Goal: Communication & Community: Share content

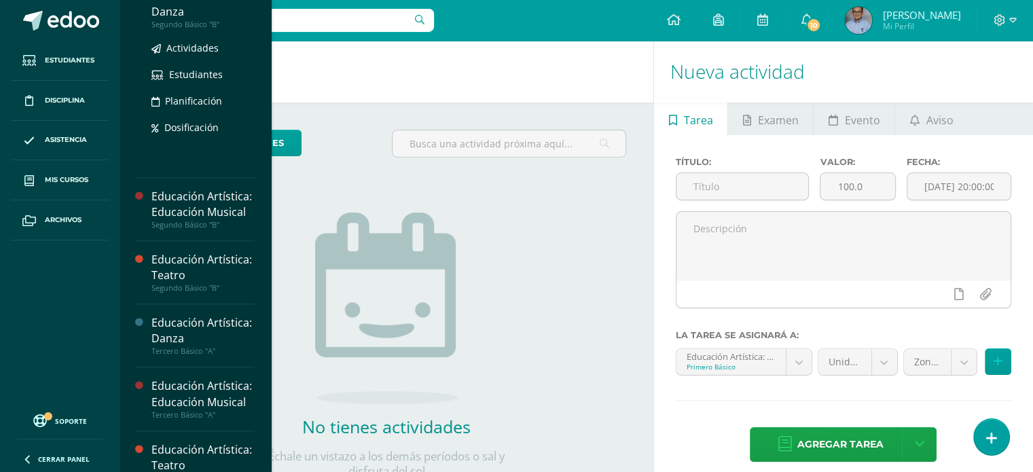
scroll to position [597, 0]
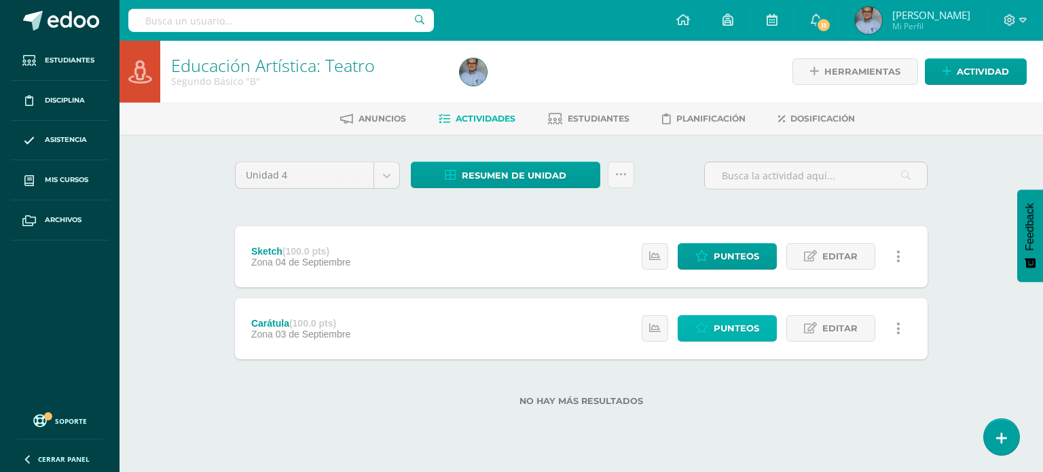
click at [748, 327] on span "Punteos" at bounding box center [737, 328] width 46 height 25
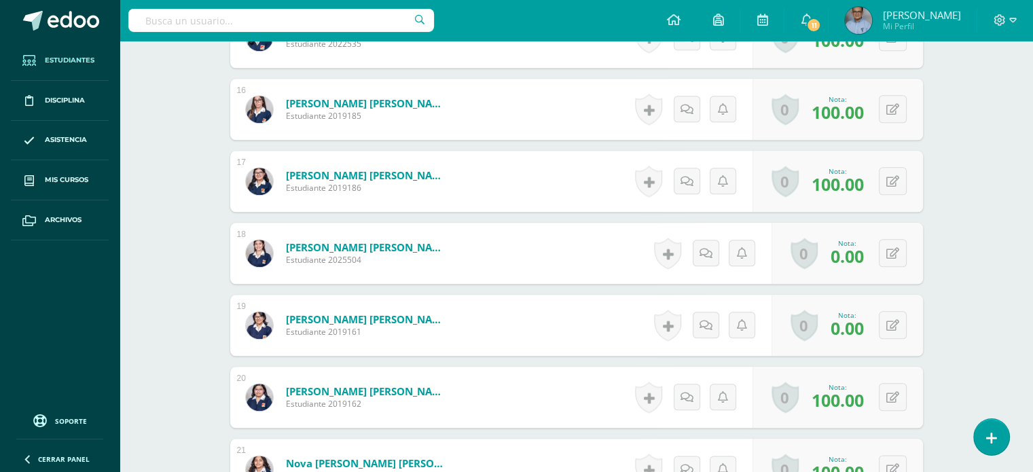
scroll to position [1561, 0]
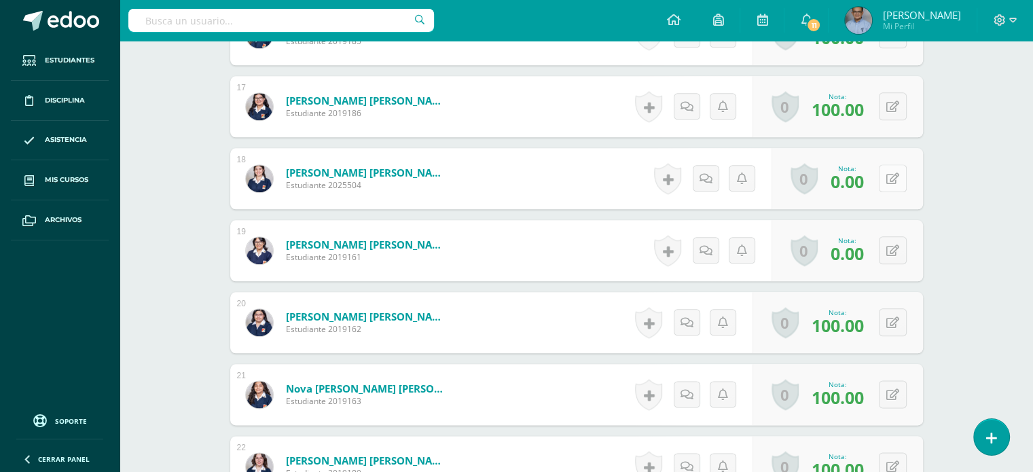
click at [894, 175] on icon at bounding box center [893, 179] width 13 height 12
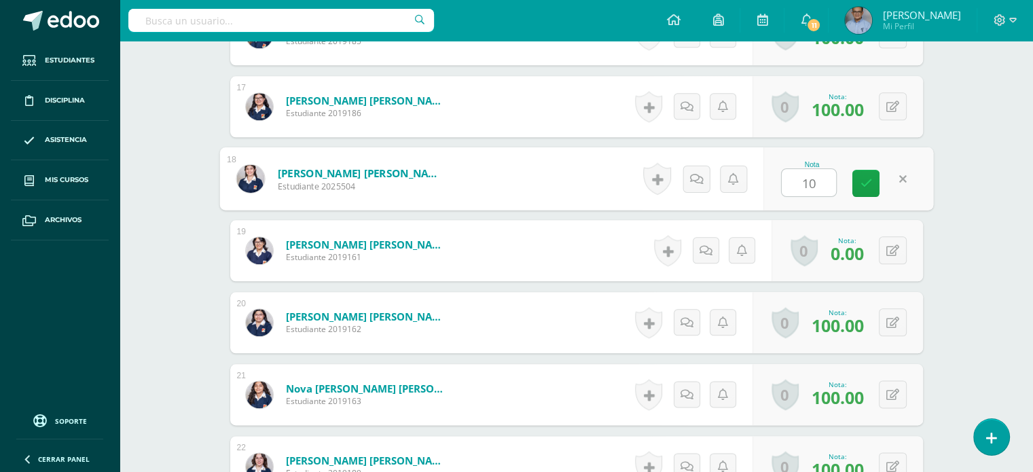
type input "100"
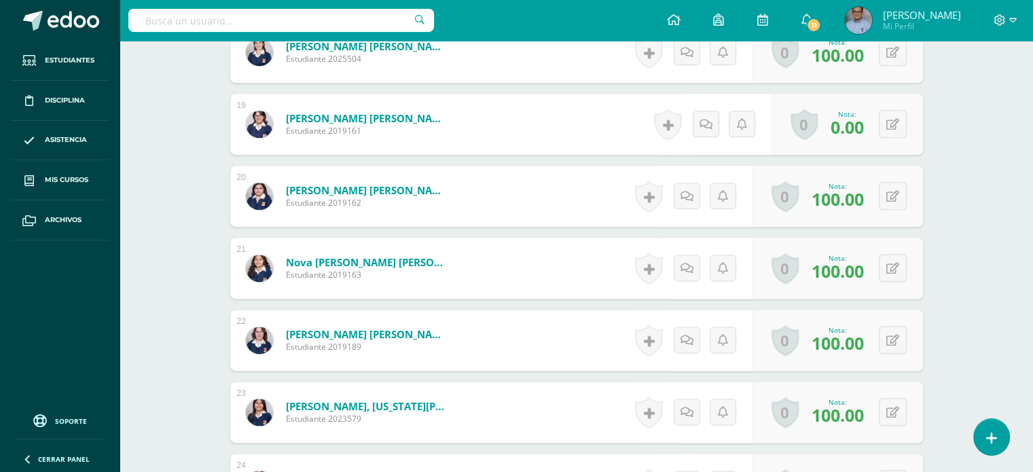
scroll to position [1682, 0]
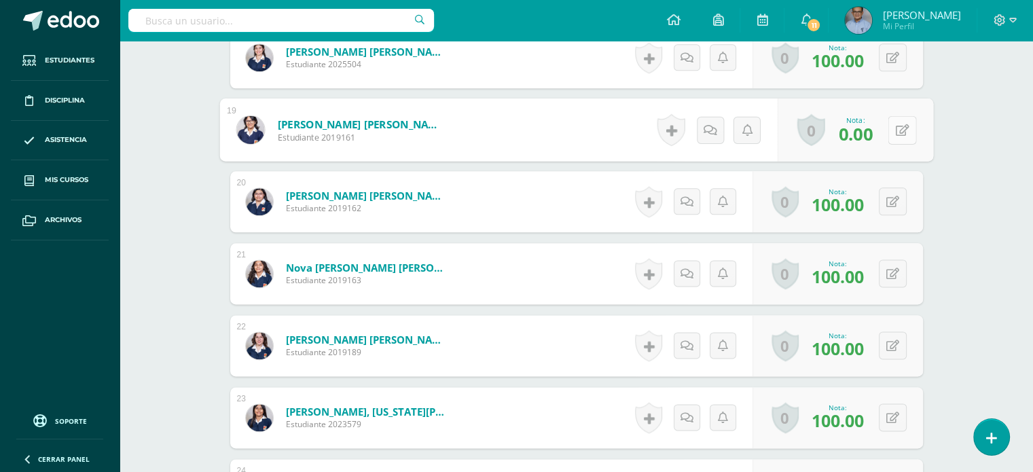
click at [880, 130] on div "0 [GEOGRAPHIC_DATA] Logros obtenidos Aún no hay logros agregados Nota: 0.00" at bounding box center [855, 130] width 156 height 63
click at [908, 124] on icon at bounding box center [902, 130] width 14 height 12
type input "100"
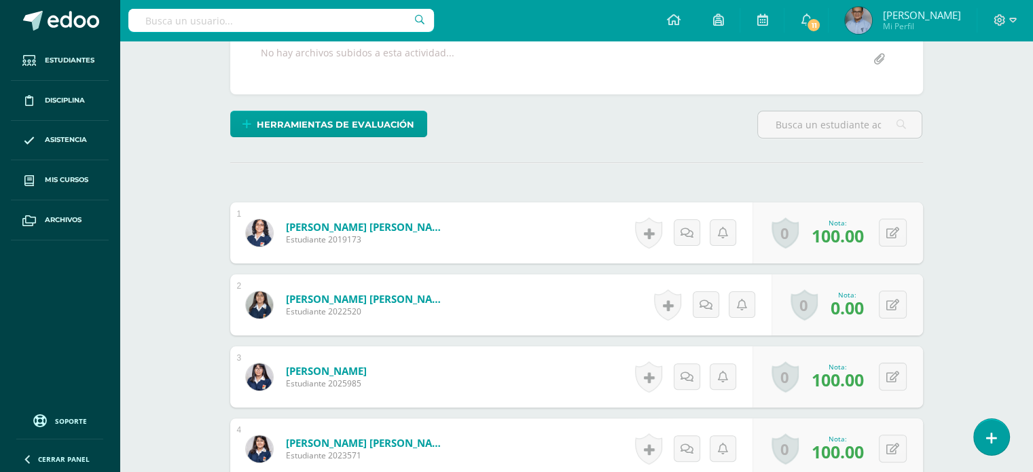
scroll to position [285, 0]
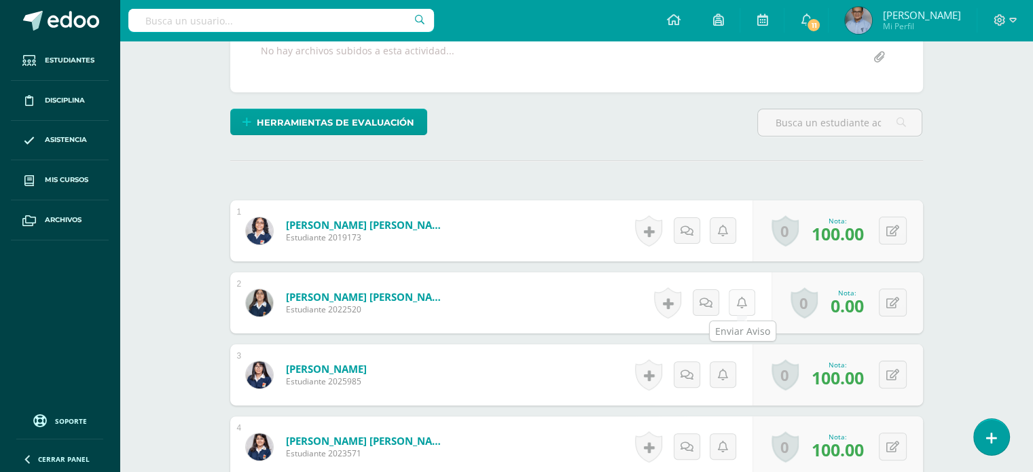
click at [739, 302] on icon at bounding box center [742, 304] width 10 height 12
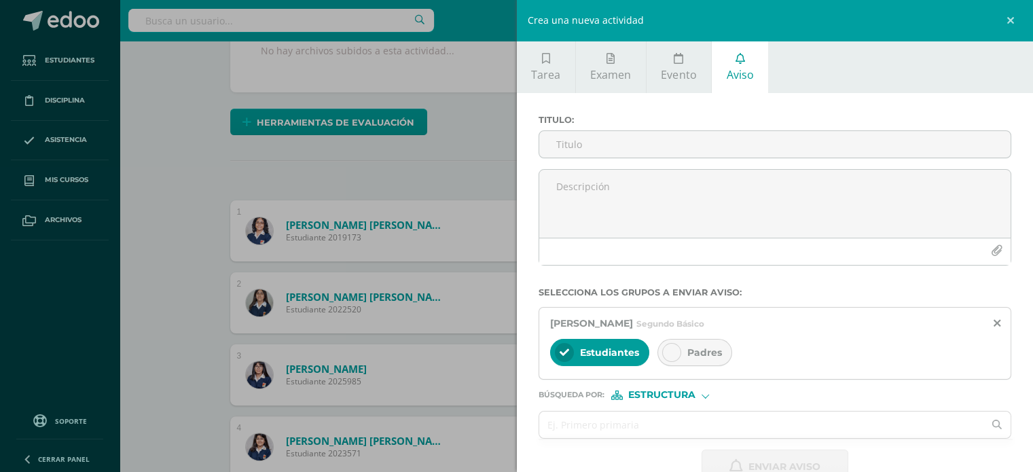
click at [716, 347] on span "Padres" at bounding box center [705, 352] width 35 height 12
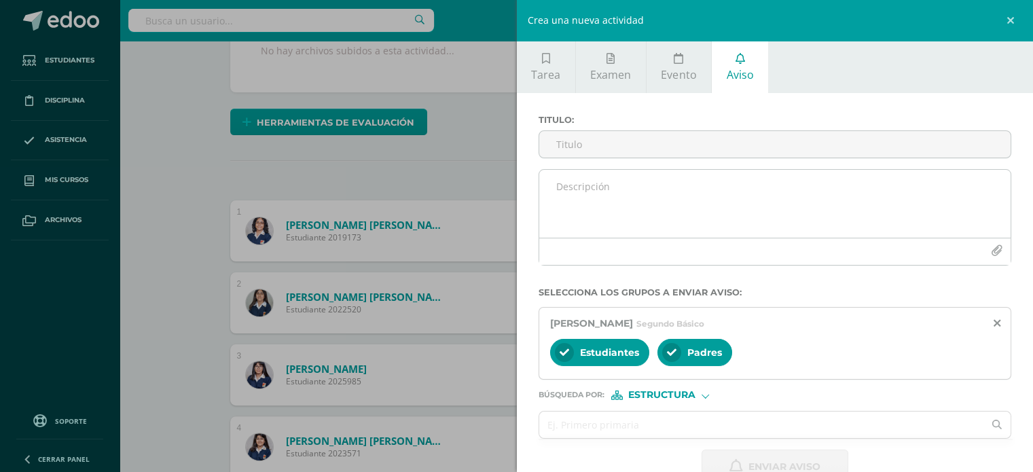
click at [618, 211] on textarea at bounding box center [775, 204] width 472 height 68
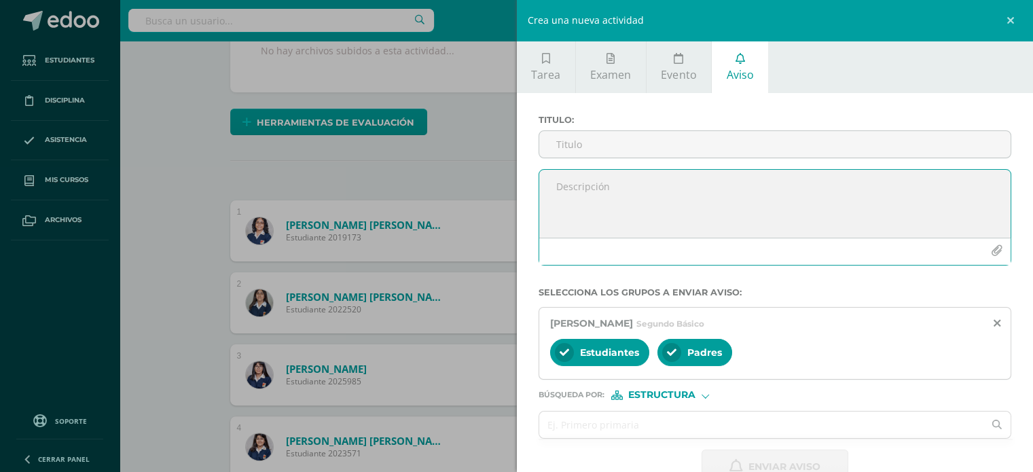
paste textarea "Aviso a Padres de Familia Se informa que la educanda [PERSON_NAME] no presentó …"
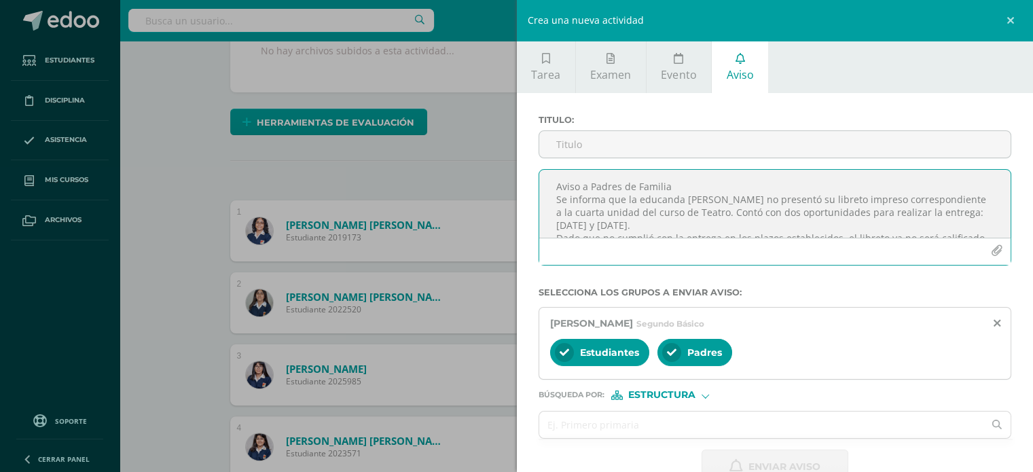
click at [668, 187] on textarea "Aviso a Padres de Familia Se informa que la educanda [PERSON_NAME] no presentó …" at bounding box center [775, 204] width 472 height 68
click at [721, 211] on textarea "Aviso a Padres de Familia Se informa que la educanda [PERSON_NAME] no presentó …" at bounding box center [775, 204] width 472 height 68
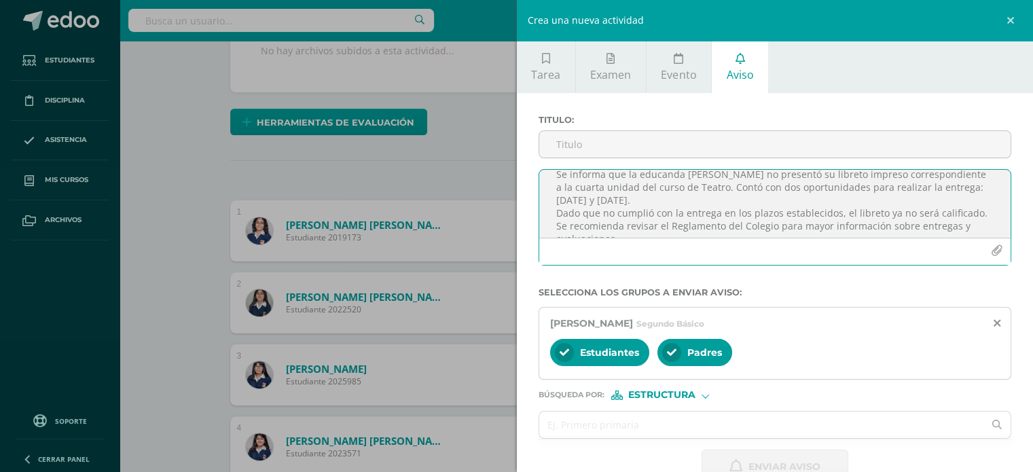
scroll to position [38, 0]
click at [735, 198] on textarea "Aviso a Padres de Familia Se informa que la educanda [PERSON_NAME] no presentó …" at bounding box center [775, 204] width 472 height 68
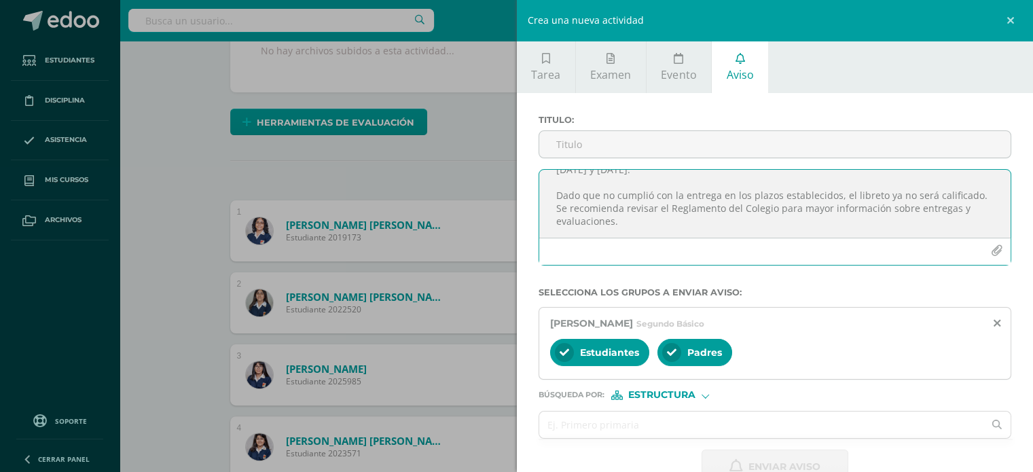
scroll to position [69, 0]
click at [636, 221] on textarea "Aviso a Padres de Familia Se informa que la educanda [PERSON_NAME] no presentó …" at bounding box center [775, 204] width 472 height 68
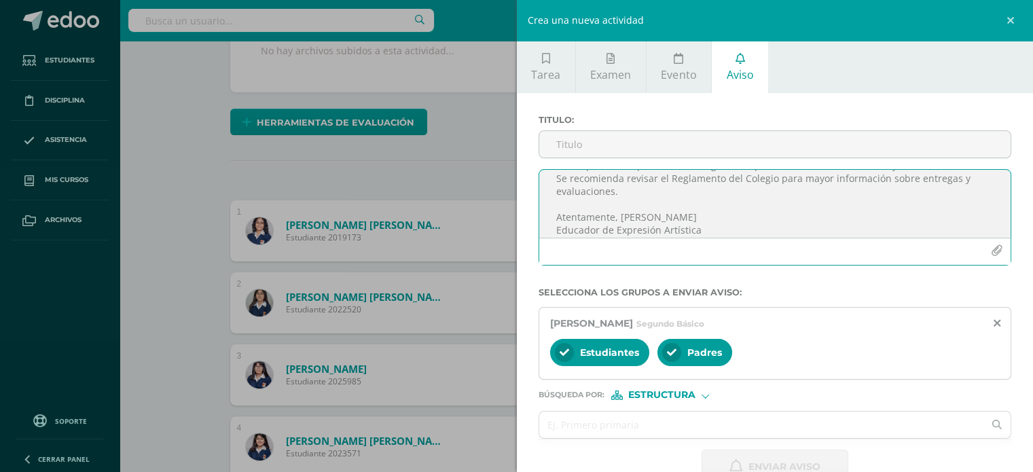
scroll to position [0, 0]
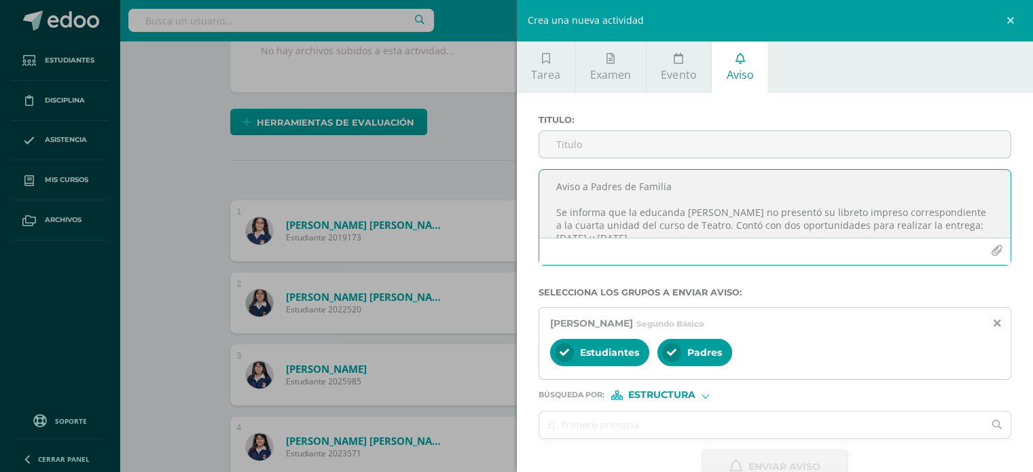
click at [721, 224] on textarea "Aviso a Padres de Familia Se informa que la educanda [PERSON_NAME] no presentó …" at bounding box center [775, 204] width 472 height 68
drag, startPoint x: 705, startPoint y: 222, endPoint x: 484, endPoint y: 144, distance: 234.8
click at [484, 144] on div "Crea una nueva actividad Tarea Examen Evento Aviso Título: Valor: 100.0 Fecha: …" at bounding box center [516, 236] width 1033 height 472
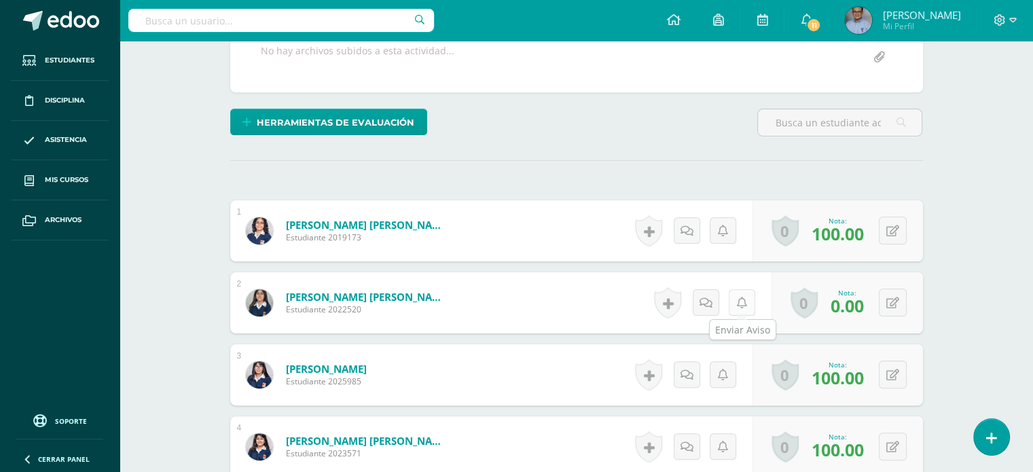
click at [734, 306] on link at bounding box center [742, 302] width 26 height 26
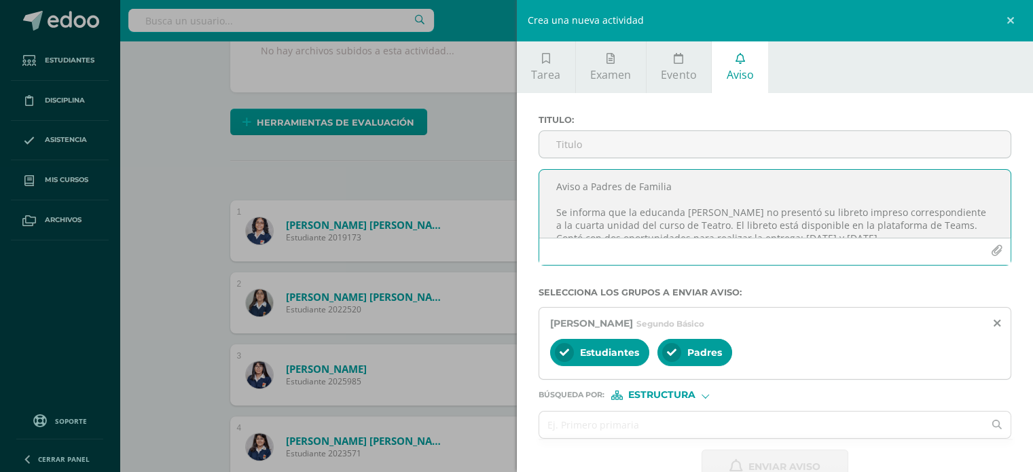
click at [556, 179] on textarea "Aviso a Padres de Familia Se informa que la educanda [PERSON_NAME] no presentó …" at bounding box center [775, 204] width 472 height 68
click at [556, 181] on textarea "Aviso a Padres de Familia Se informa que la educanda [PERSON_NAME] no presentó …" at bounding box center [775, 204] width 472 height 68
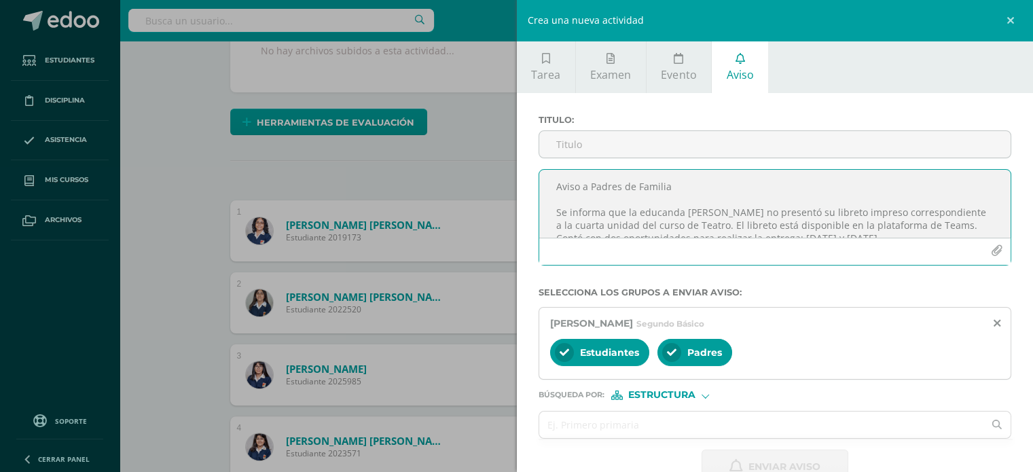
scroll to position [109, 0]
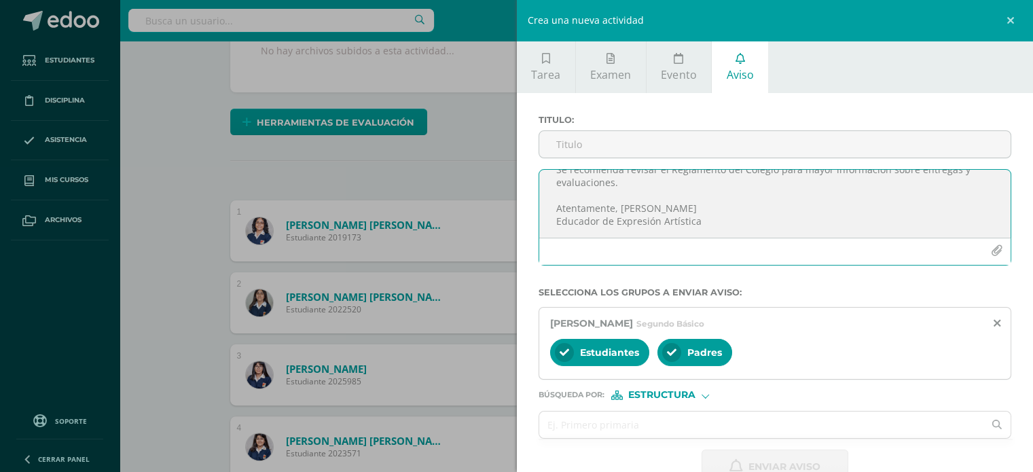
drag, startPoint x: 556, startPoint y: 181, endPoint x: 785, endPoint y: 257, distance: 241.5
click at [785, 257] on div "Aviso a Padres de Familia Se informa que la educanda [PERSON_NAME] no presentó …" at bounding box center [776, 217] width 474 height 96
paste textarea "Se informa que la educanda [PERSON_NAME] no presentó su libreto impreso corresp…"
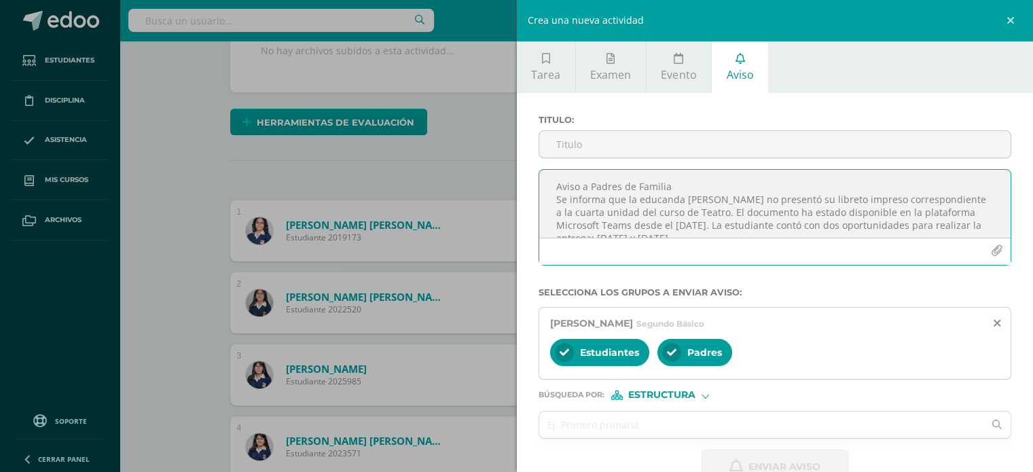
click at [677, 183] on textarea "Aviso a Padres de Familia Se informa que la educanda [PERSON_NAME] no presentó …" at bounding box center [775, 204] width 472 height 68
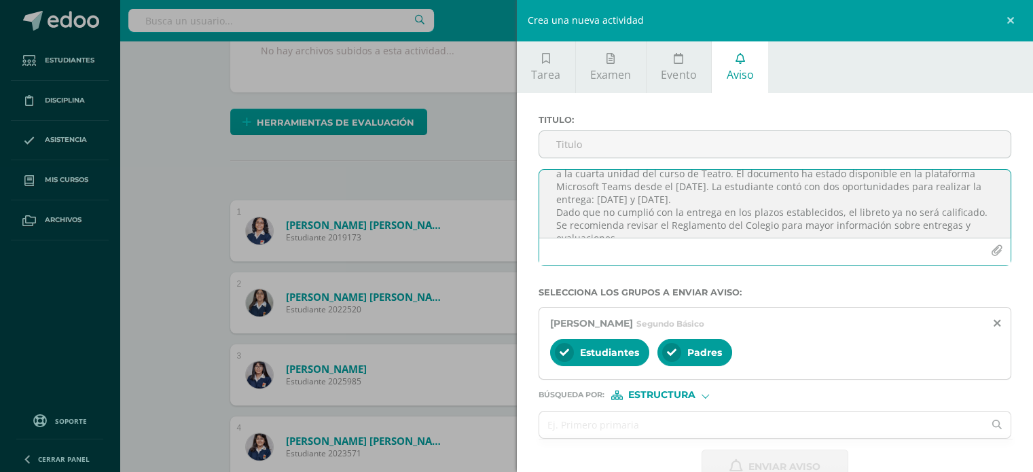
scroll to position [56, 0]
click at [826, 194] on textarea "Aviso a Padres de Familia Se informa que la educanda [PERSON_NAME] no presentó …" at bounding box center [775, 204] width 472 height 68
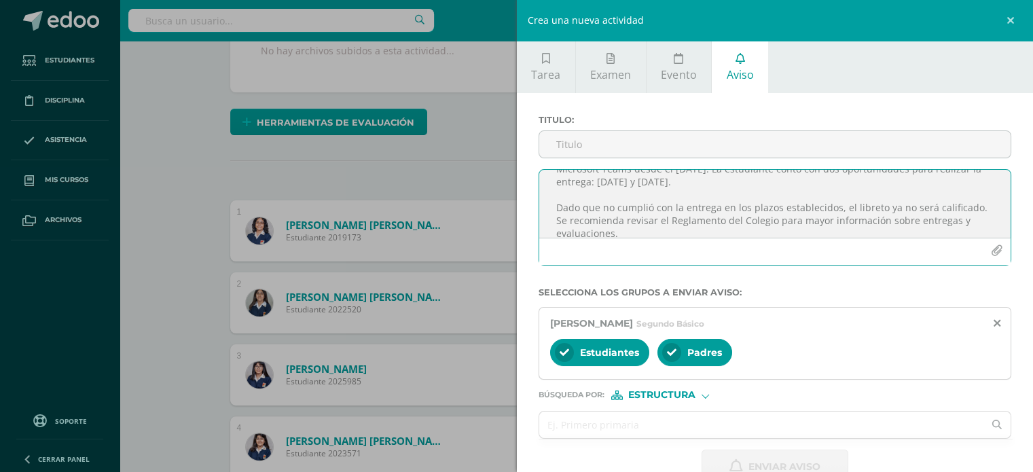
scroll to position [96, 0]
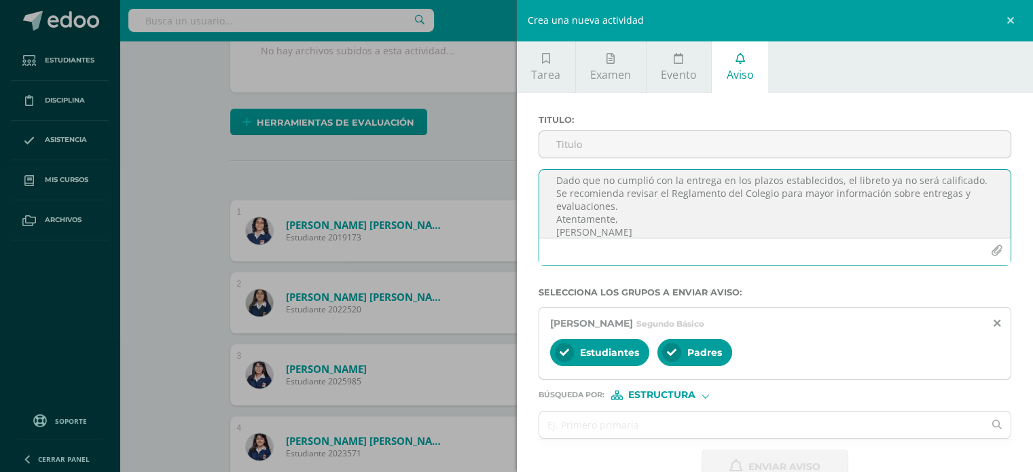
click at [621, 209] on textarea "Aviso a Padres de Familia Se informa que la educanda [PERSON_NAME] no presentó …" at bounding box center [775, 204] width 472 height 68
click at [780, 207] on textarea "Aviso a Padres de Familia Se informa que la educanda [PERSON_NAME] no presentó …" at bounding box center [775, 204] width 472 height 68
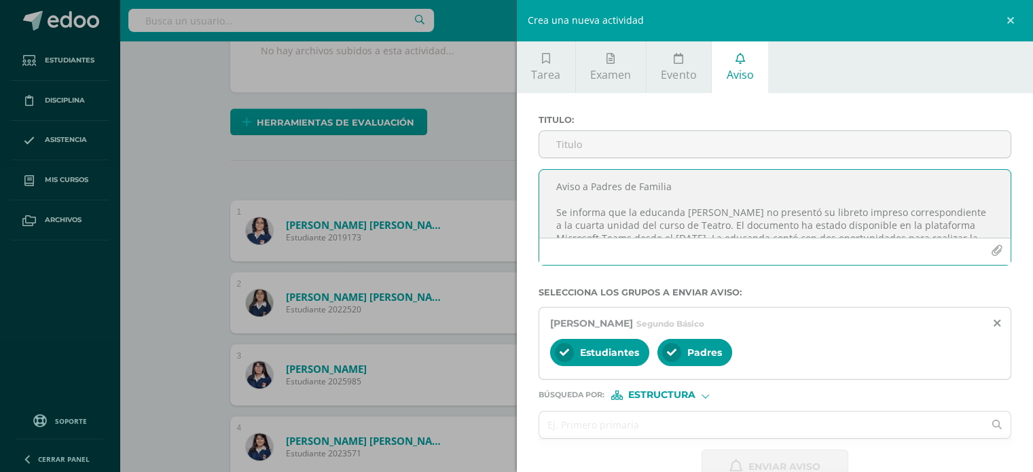
scroll to position [0, 0]
type textarea "Aviso a Padres de Familia Se informa que la educanda [PERSON_NAME] no presentó …"
click at [614, 146] on input "Titulo :" at bounding box center [775, 144] width 472 height 26
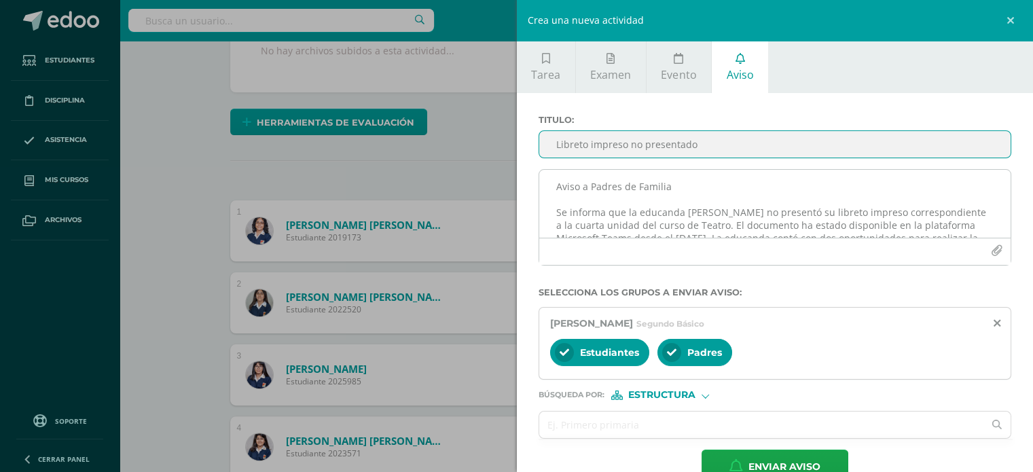
type input "Libreto impreso no presentado"
click at [607, 183] on textarea "Aviso a Padres de Familia Se informa que la educanda [PERSON_NAME] no presentó …" at bounding box center [775, 204] width 472 height 68
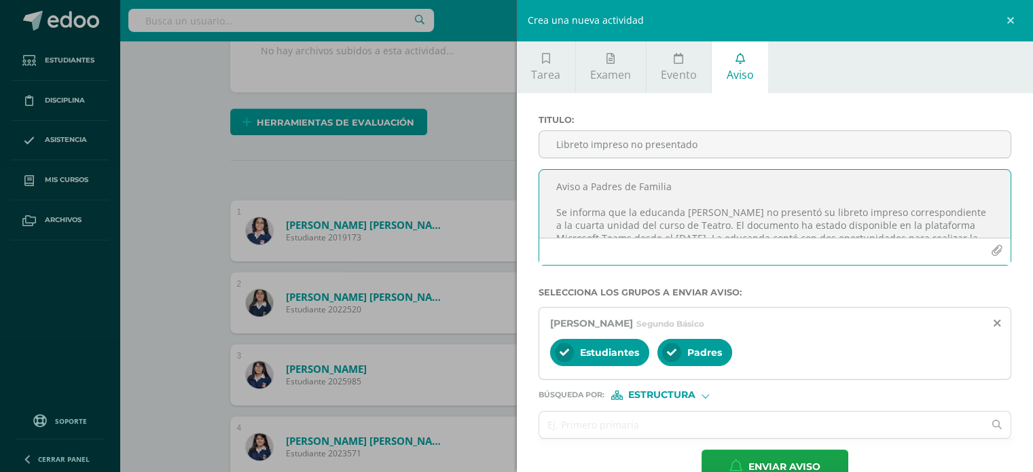
click at [607, 183] on textarea "Aviso a Padres de Familia Se informa que la educanda [PERSON_NAME] no presentó …" at bounding box center [775, 204] width 472 height 68
click at [555, 181] on textarea "Aviso a Padres de Familia Se informa que la educanda [PERSON_NAME] no presentó …" at bounding box center [775, 204] width 472 height 68
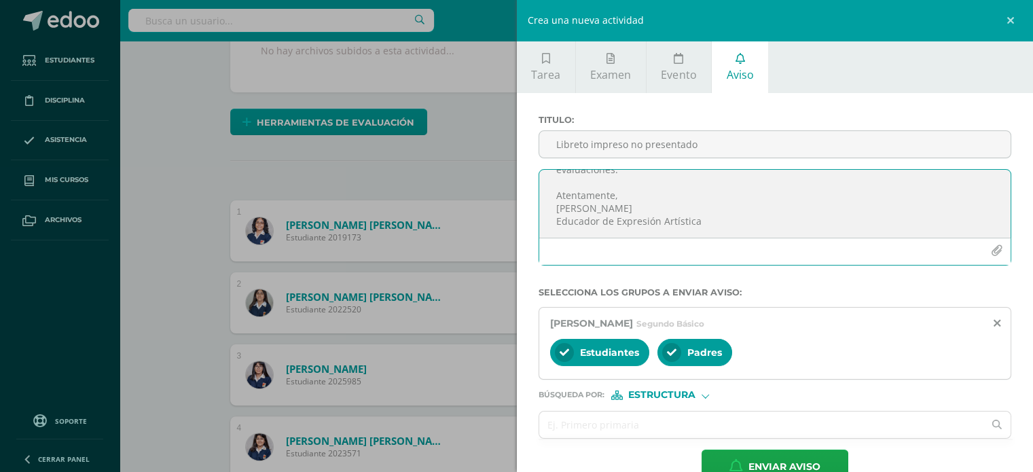
drag, startPoint x: 555, startPoint y: 181, endPoint x: 859, endPoint y: 287, distance: 322.3
click at [859, 287] on form "Titulo : Libreto impreso no presentado Aviso a Padres de Familia Se informa que…" at bounding box center [776, 300] width 474 height 370
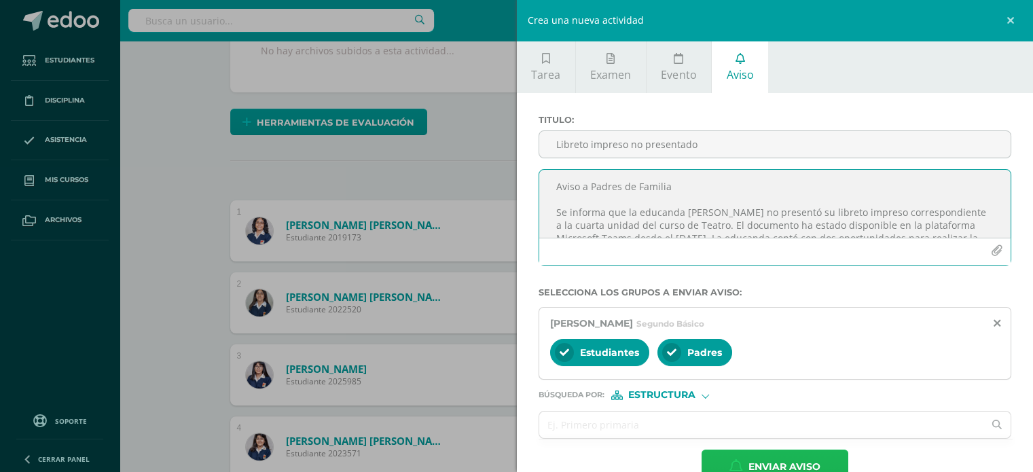
click at [755, 457] on span "Enviar aviso" at bounding box center [785, 466] width 72 height 33
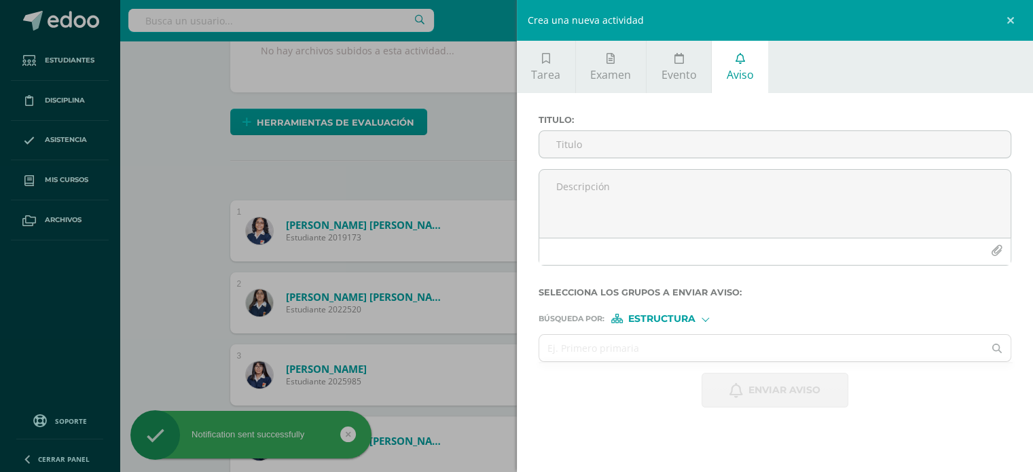
click at [179, 165] on div "Crea una nueva actividad Tarea Examen Evento Aviso Título: Valor: 100.0 Fecha: …" at bounding box center [516, 236] width 1033 height 472
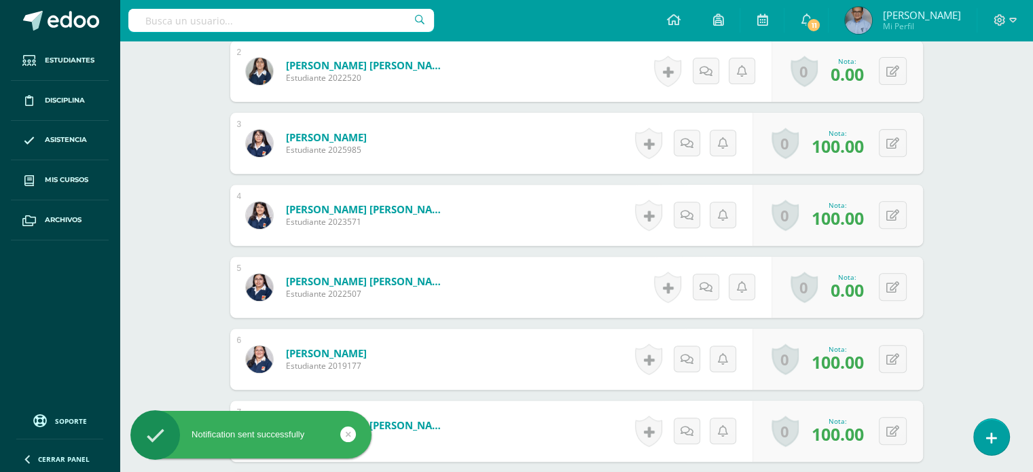
scroll to position [542, 0]
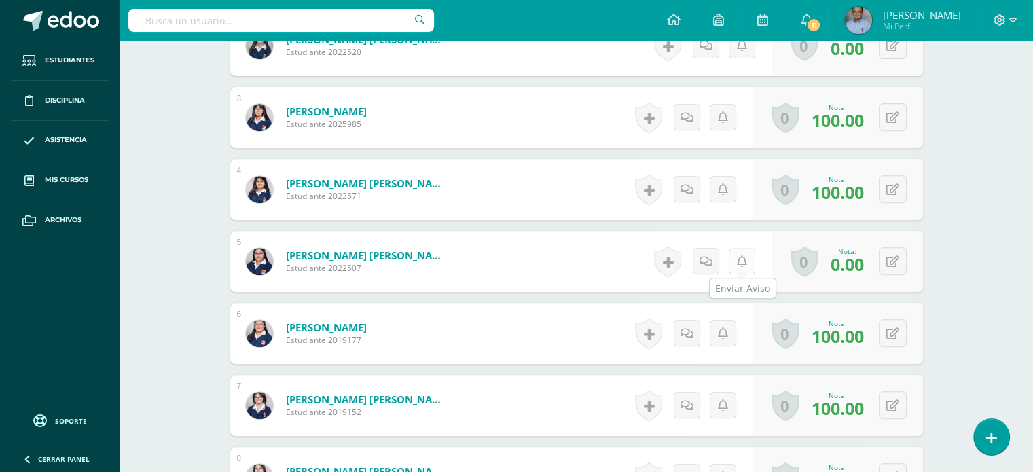
click at [738, 261] on icon at bounding box center [742, 262] width 10 height 12
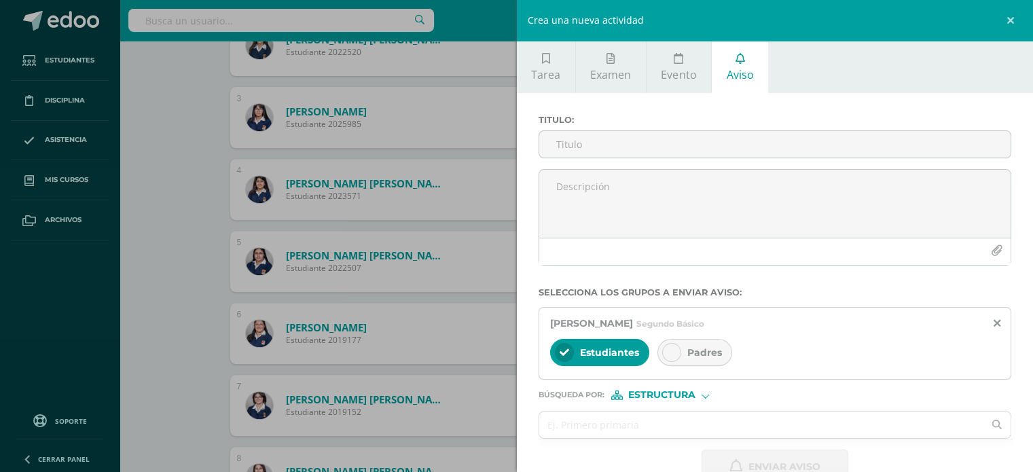
click at [714, 347] on span "Padres" at bounding box center [705, 352] width 35 height 12
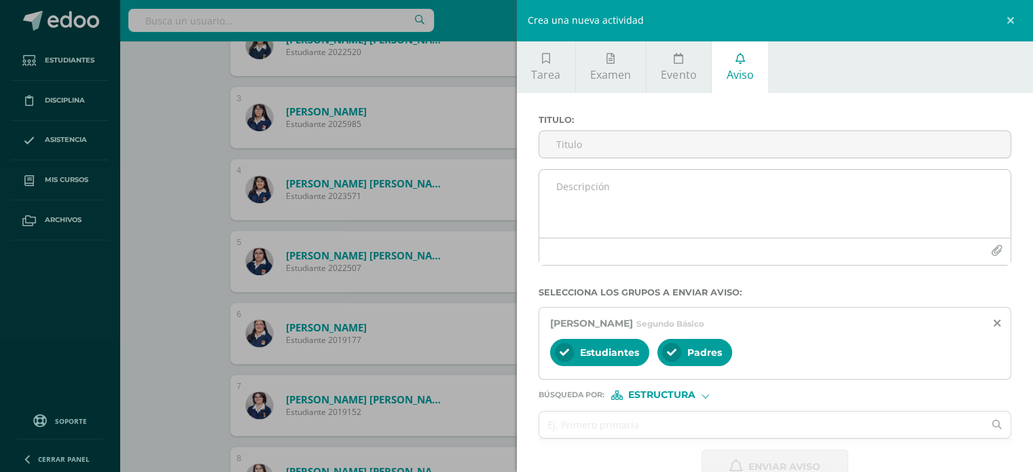
click at [590, 200] on textarea at bounding box center [775, 204] width 472 height 68
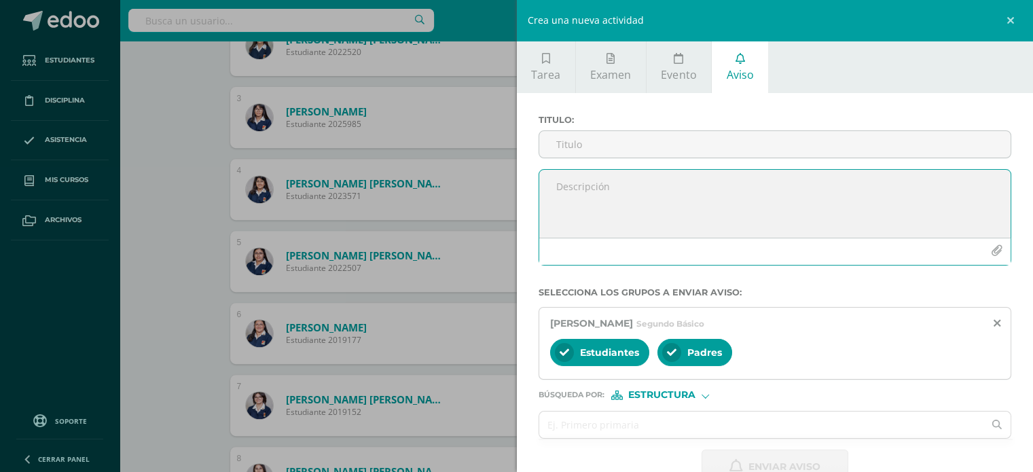
paste textarea "Aviso a Padres de Familia Se informa que la educanda [PERSON_NAME] no presentó …"
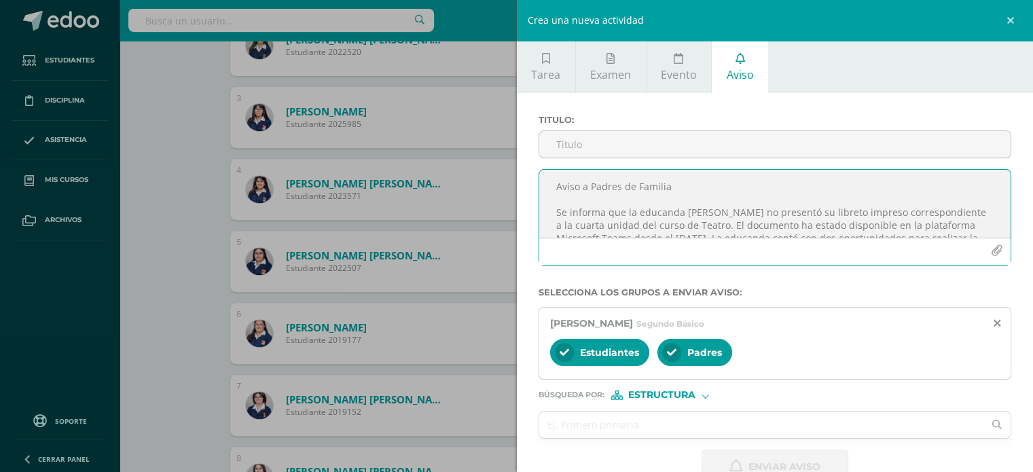
click at [692, 207] on textarea "Aviso a Padres de Familia Se informa que la educanda [PERSON_NAME] no presentó …" at bounding box center [775, 204] width 472 height 68
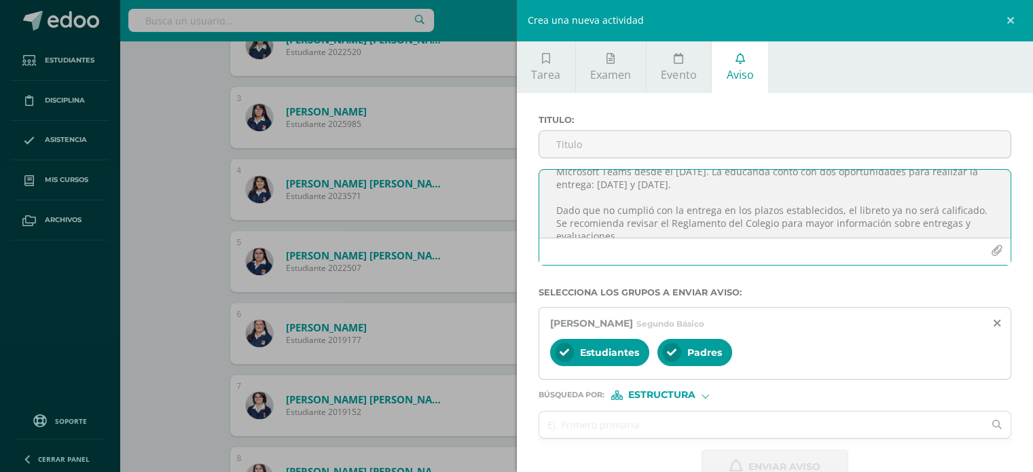
scroll to position [63, 0]
type textarea "Aviso a Padres de Familia Se informa que la educanda [PERSON_NAME] no presentó …"
click at [589, 133] on input "Titulo :" at bounding box center [775, 144] width 472 height 26
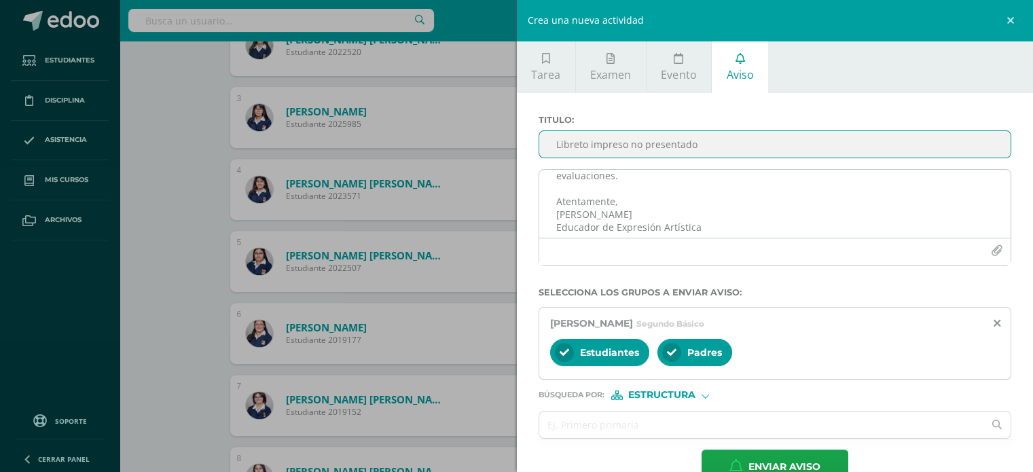
scroll to position [0, 0]
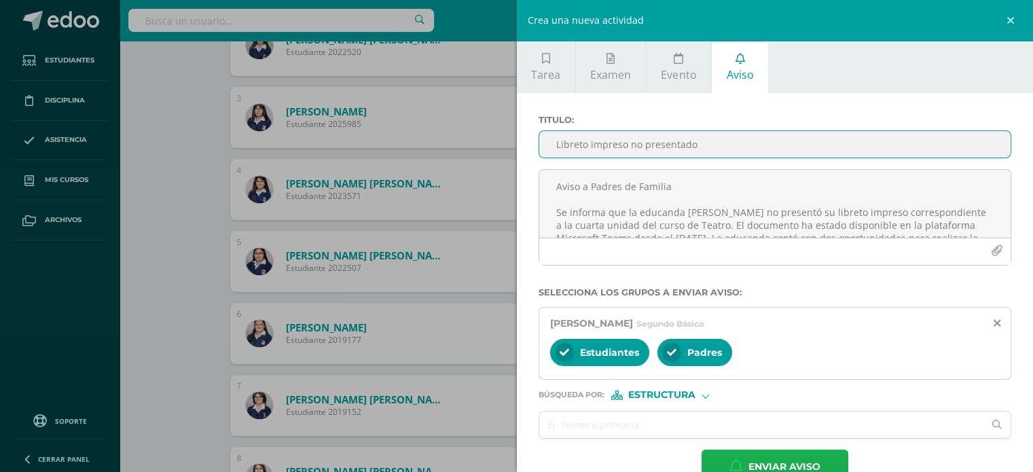
type input "Libreto impreso no presentado"
click at [761, 457] on span "Enviar aviso" at bounding box center [785, 466] width 72 height 33
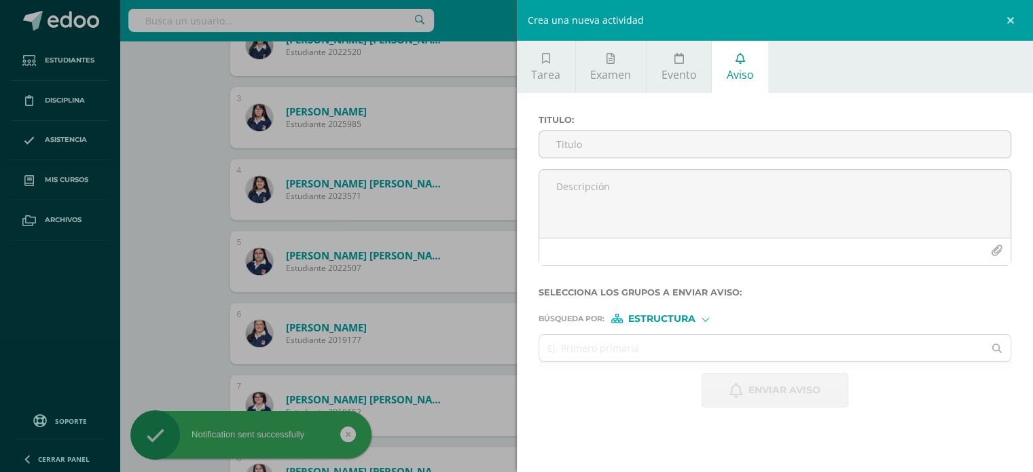
click at [144, 211] on div "Crea una nueva actividad Tarea Examen Evento Aviso Título: Valor: 100.0 Fecha: …" at bounding box center [516, 236] width 1033 height 472
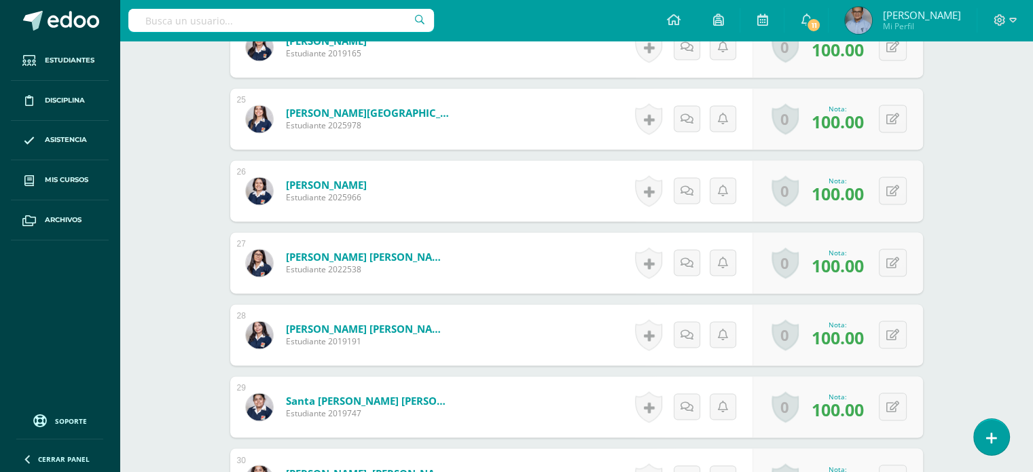
scroll to position [2126, 0]
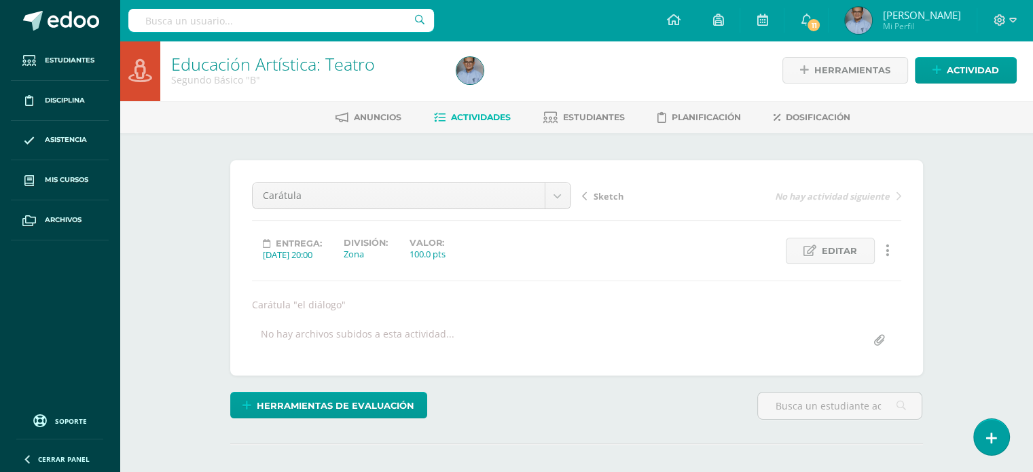
scroll to position [2, 0]
click at [633, 274] on div "Carátula Sketch Carátula Sketch No hay actividad siguiente Entrega: 2025/09/03 …" at bounding box center [576, 267] width 649 height 172
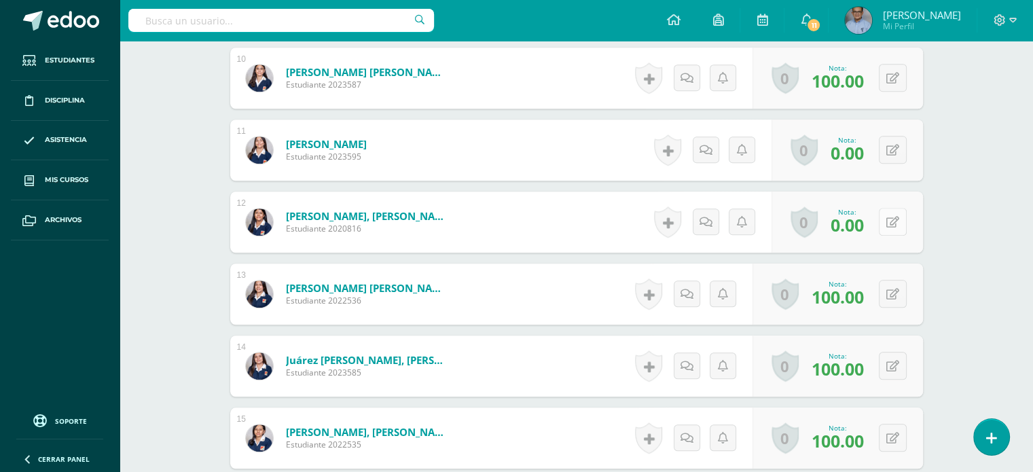
scroll to position [1086, 0]
click at [897, 223] on icon at bounding box center [893, 222] width 13 height 12
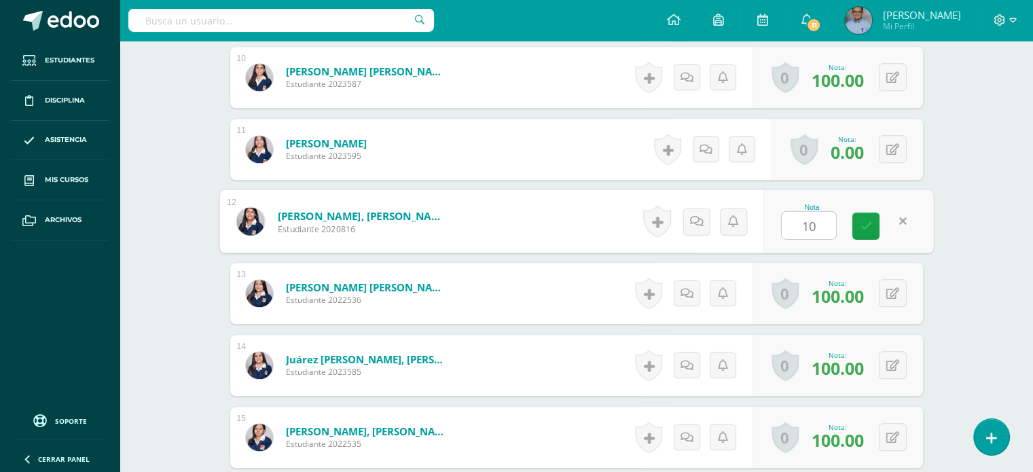
type input "100"
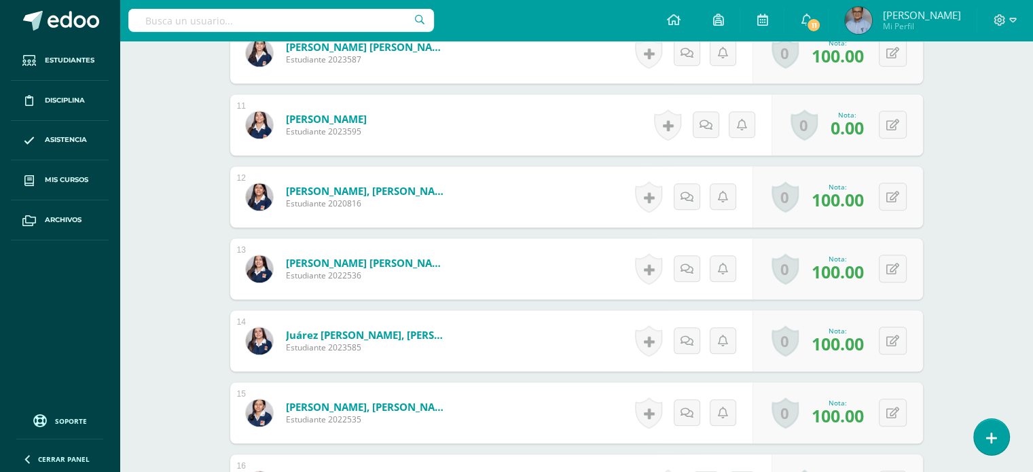
scroll to position [1095, 0]
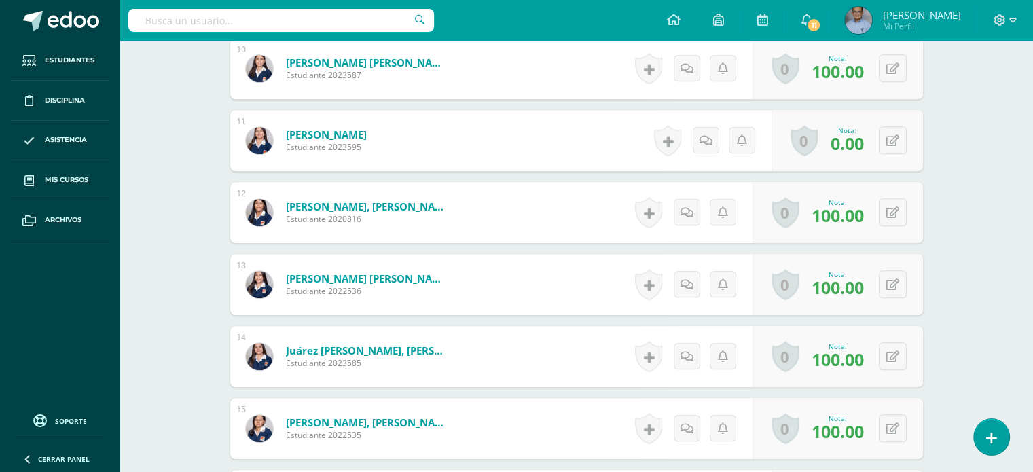
click at [559, 198] on form "García Tax, Adriana Fernanda Estudiante 2020816 Nota 100.00 0 Logros Logros obt…" at bounding box center [576, 212] width 693 height 61
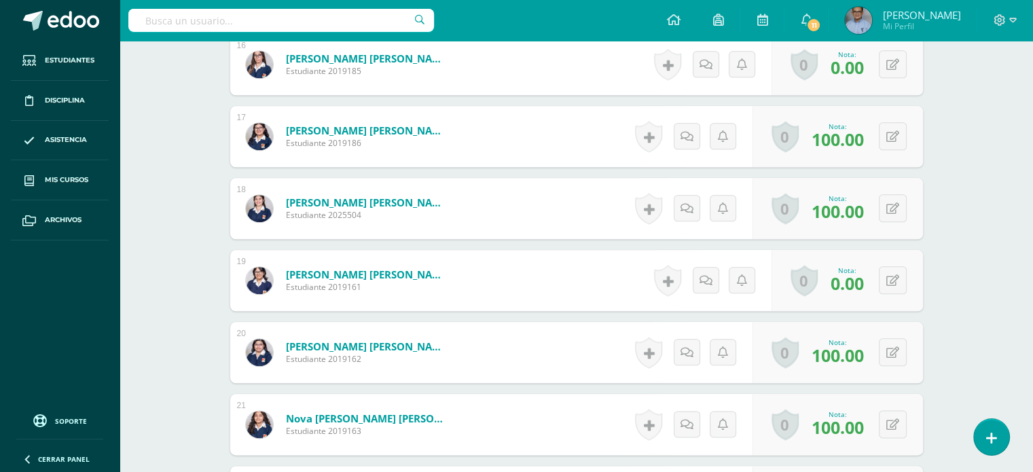
scroll to position [1534, 0]
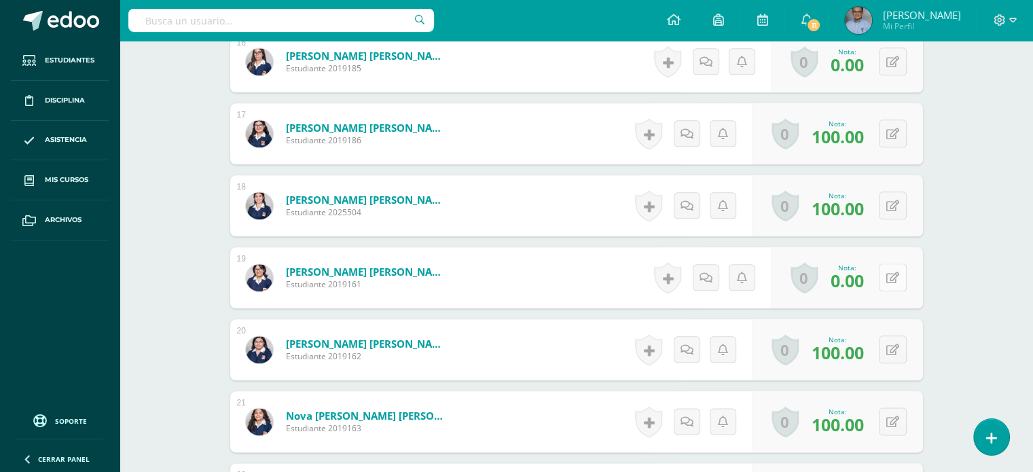
click at [891, 274] on button at bounding box center [893, 278] width 28 height 28
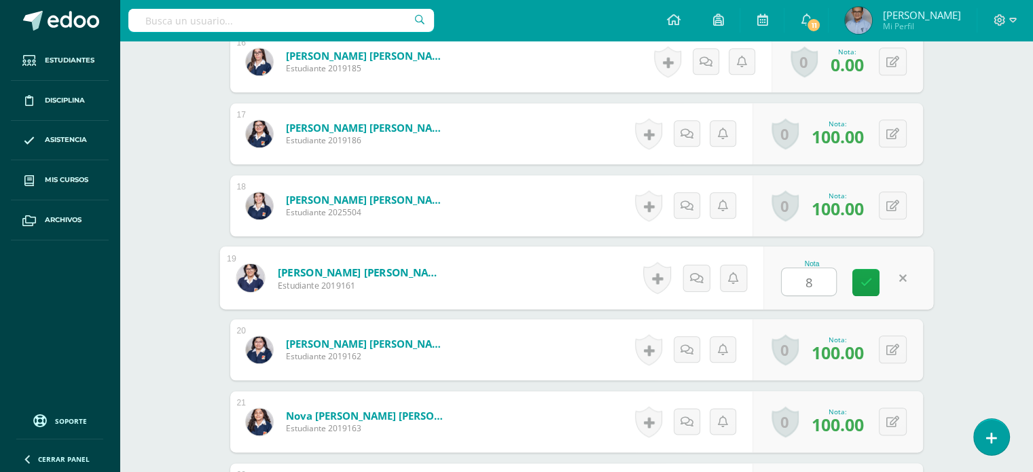
type input "80"
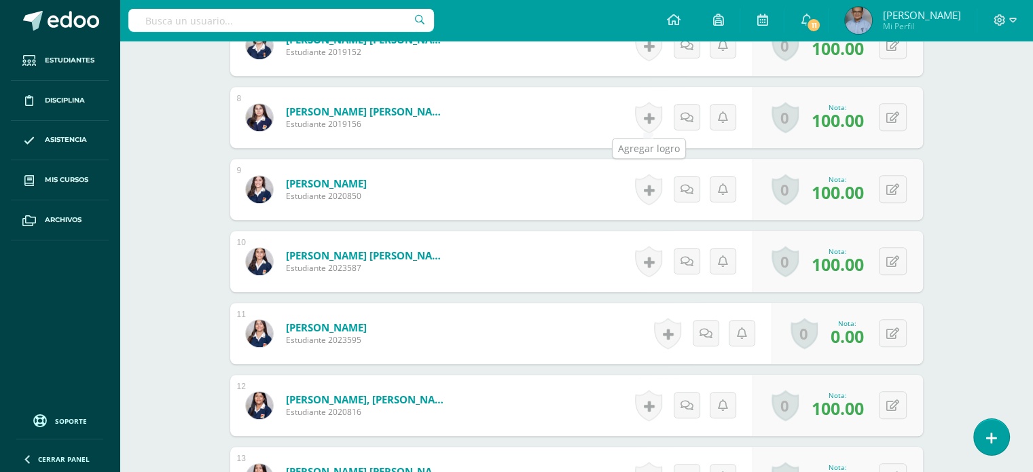
scroll to position [936, 0]
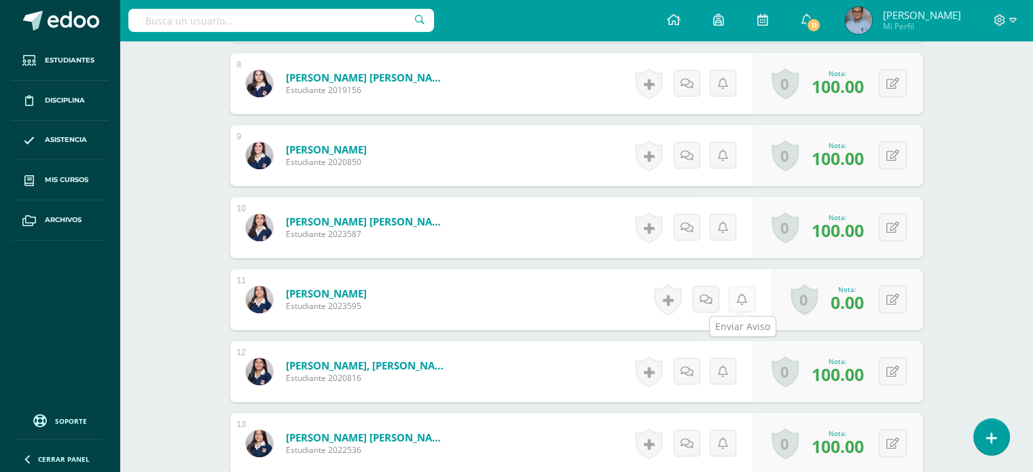
click at [743, 290] on link at bounding box center [742, 299] width 26 height 26
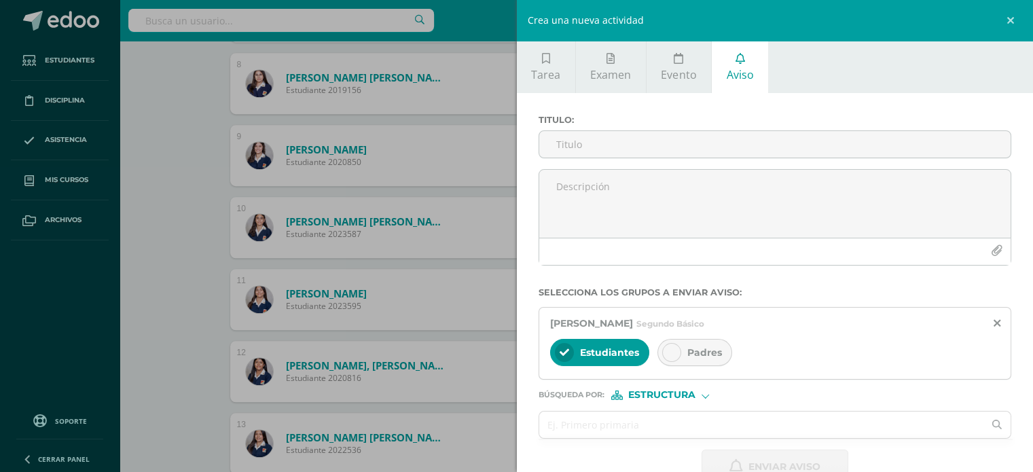
click at [709, 352] on span "Padres" at bounding box center [705, 352] width 35 height 12
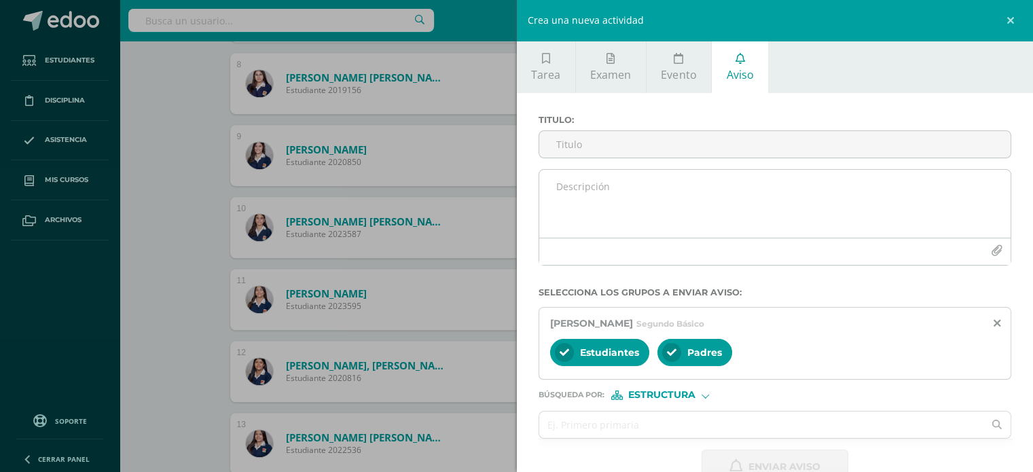
click at [626, 217] on textarea at bounding box center [775, 204] width 472 height 68
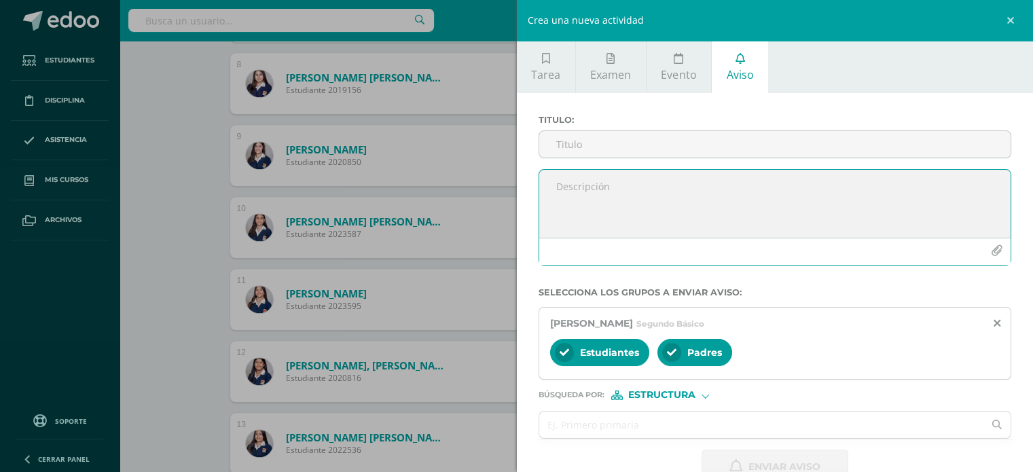
paste textarea "Aviso a Padres de Familia Se informa que la estudiante Isabella no presentó la …"
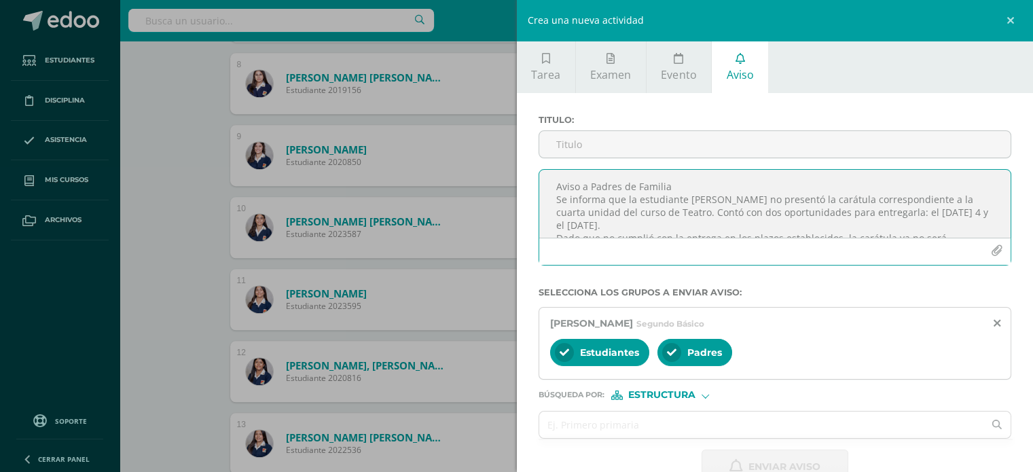
click at [673, 187] on textarea "Aviso a Padres de Familia Se informa que la estudiante Isabella no presentó la …" at bounding box center [775, 204] width 472 height 68
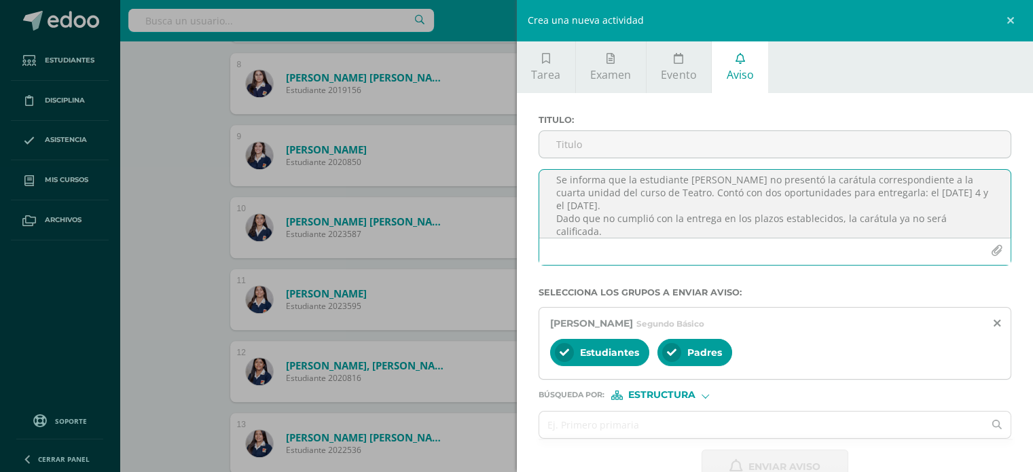
scroll to position [35, 0]
click at [652, 175] on textarea "Aviso a Padres de Familia Se informa que la estudiante Isabella no presentó la …" at bounding box center [775, 204] width 472 height 68
click at [719, 182] on textarea "Aviso a Padres de Familia Se informa que la educanda Isabella no presentó la ca…" at bounding box center [775, 204] width 472 height 68
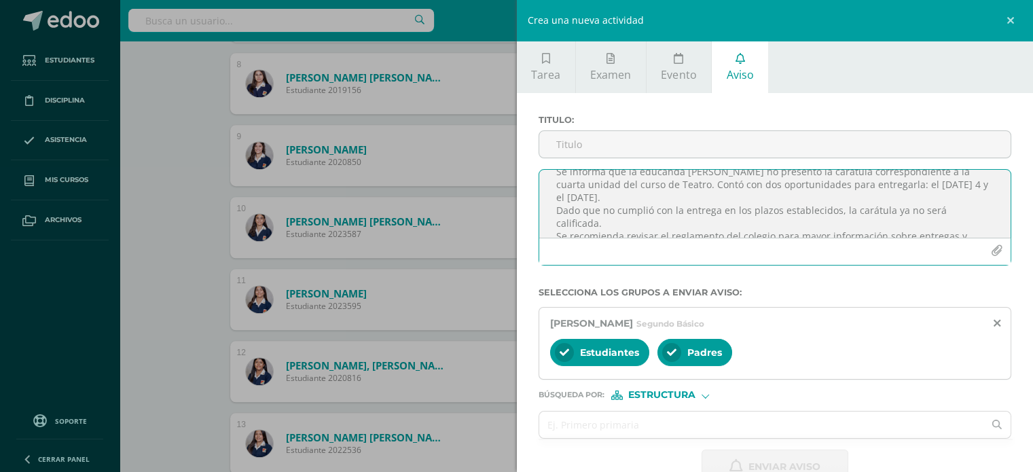
scroll to position [48, 0]
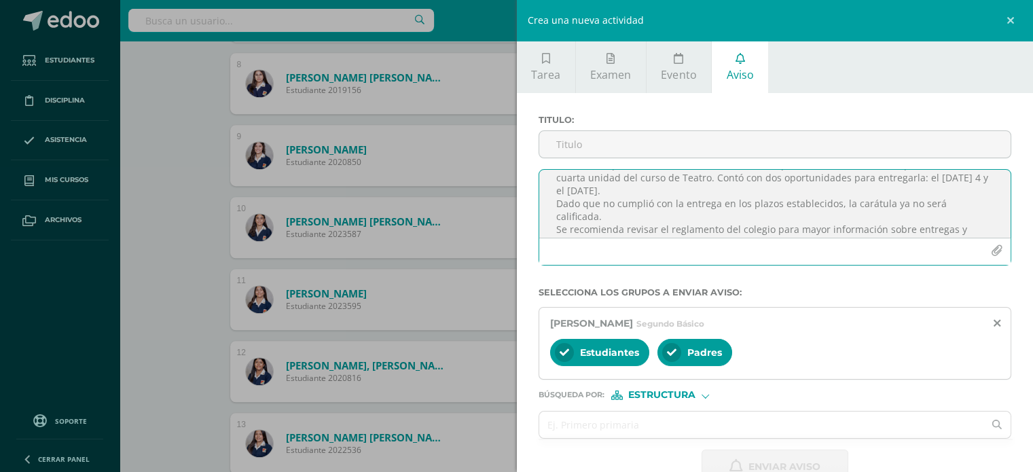
click at [712, 176] on textarea "Aviso a Padres de Familia Se informa que la educanda Isabella Gamas no presentó…" at bounding box center [775, 204] width 472 height 68
click at [704, 187] on textarea "Aviso a Padres de Familia Se informa que la educanda Isabella Gamas no presentó…" at bounding box center [775, 204] width 472 height 68
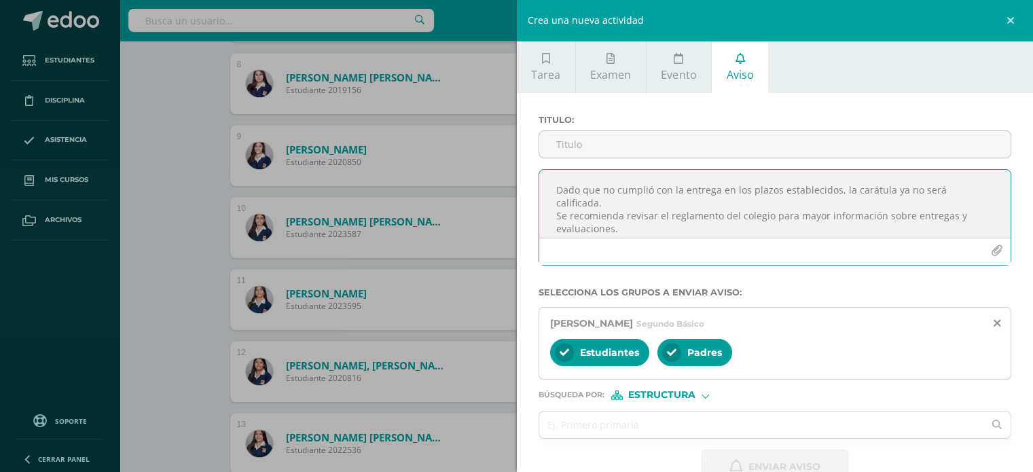
scroll to position [77, 0]
click at [635, 202] on textarea "Aviso a Padres de Familia Se informa que la educanda Isabella Gamas no presentó…" at bounding box center [775, 204] width 472 height 68
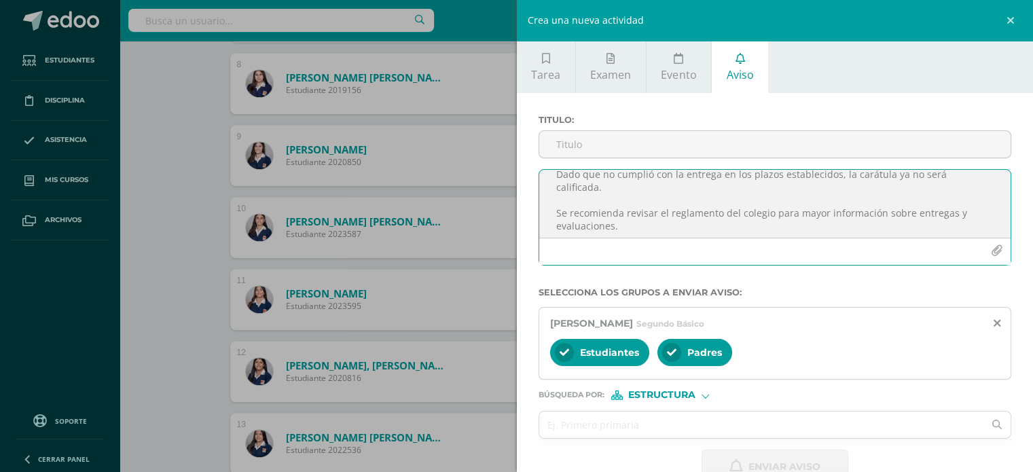
scroll to position [0, 0]
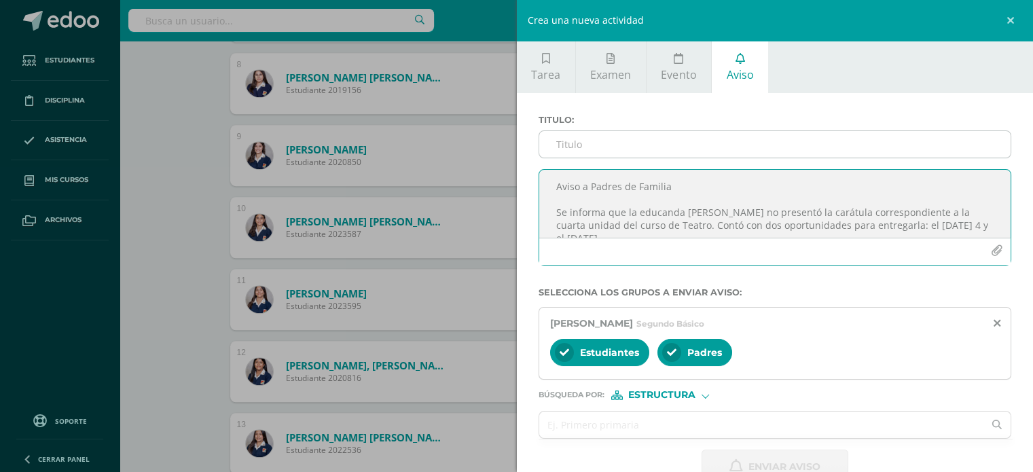
type textarea "Aviso a Padres de Familia Se informa que la educanda Isabella Gamas no presentó…"
click at [565, 141] on input "Titulo :" at bounding box center [775, 144] width 472 height 26
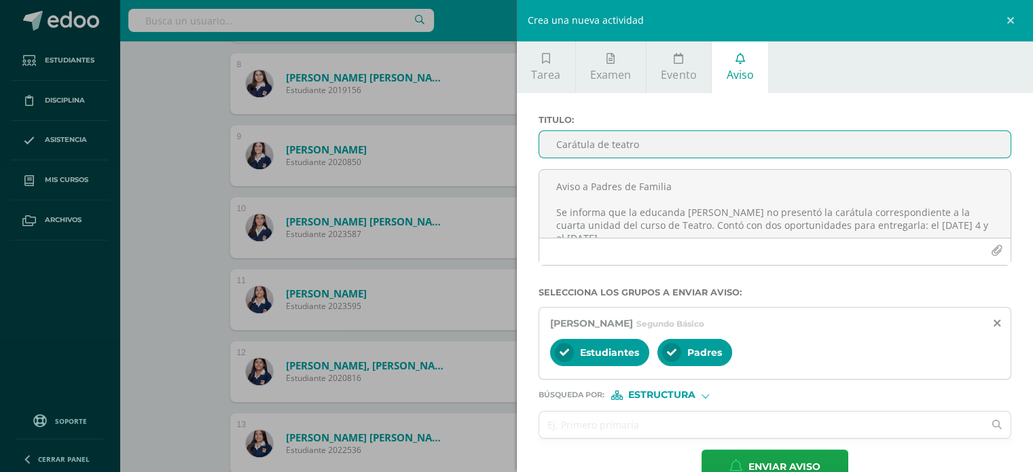
click at [573, 146] on input "Carátula de teatro" at bounding box center [775, 144] width 472 height 26
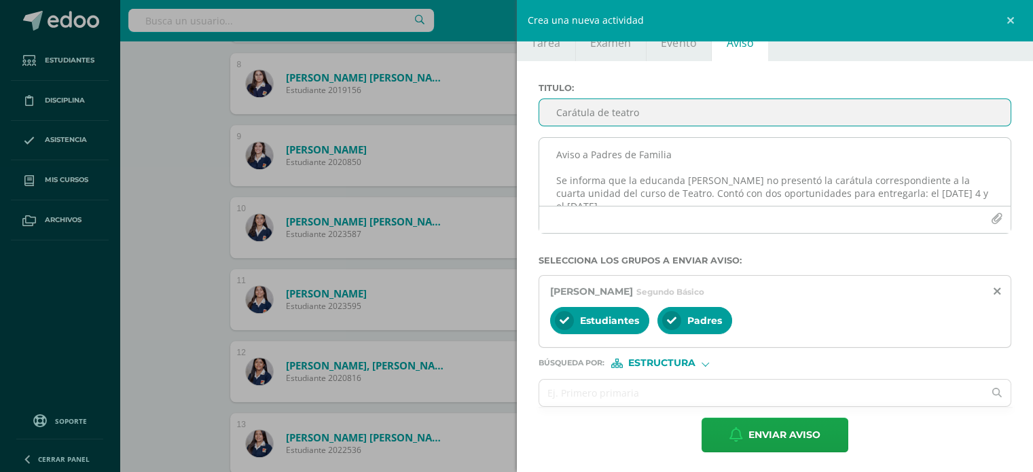
type input "Carátula de teatro"
click at [577, 156] on textarea "Aviso a Padres de Familia Se informa que la educanda Isabella Gamas no presentó…" at bounding box center [775, 172] width 472 height 68
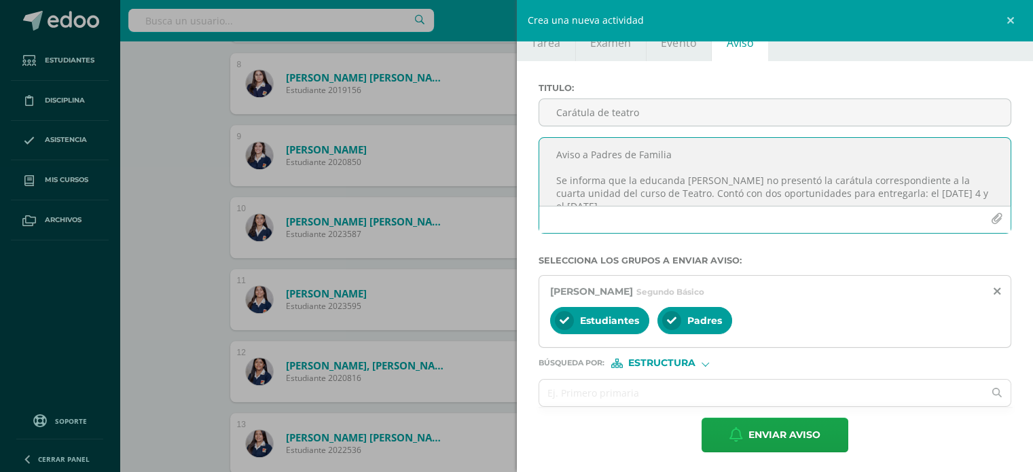
click at [577, 156] on textarea "Aviso a Padres de Familia Se informa que la educanda Isabella Gamas no presentó…" at bounding box center [775, 172] width 472 height 68
click at [554, 154] on textarea "Aviso a Padres de Familia Se informa que la educanda Isabella Gamas no presentó…" at bounding box center [775, 172] width 472 height 68
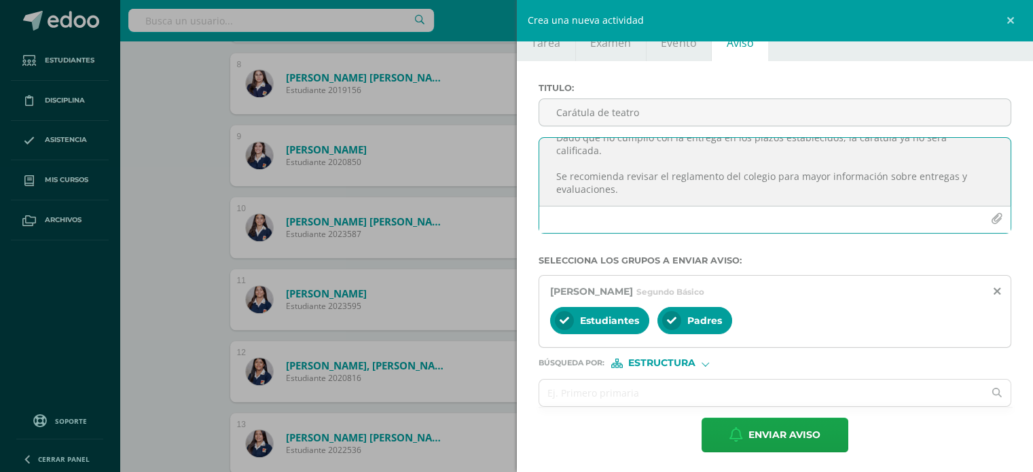
drag, startPoint x: 554, startPoint y: 154, endPoint x: 696, endPoint y: 217, distance: 154.8
click at [696, 217] on div "Aviso a Padres de Familia Se informa que la educanda Isabella Gamas no presentó…" at bounding box center [776, 185] width 474 height 96
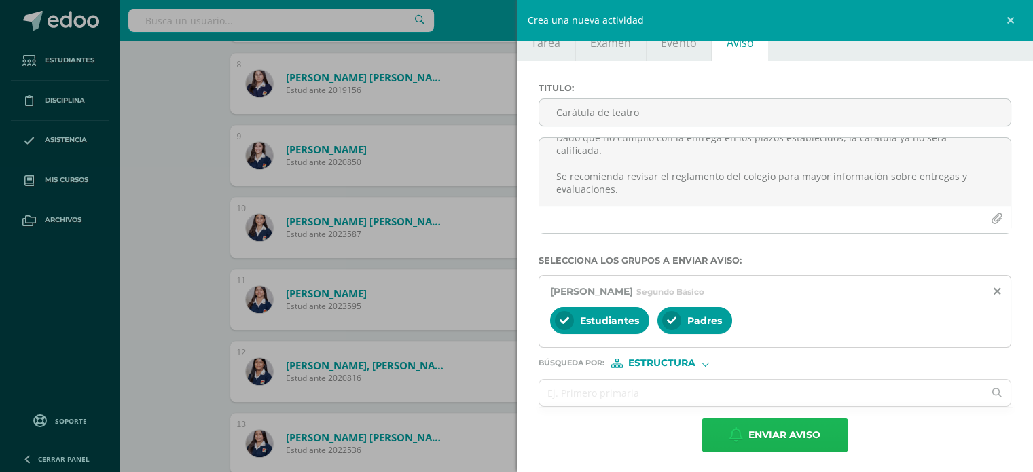
click at [777, 433] on span "Enviar aviso" at bounding box center [785, 434] width 72 height 33
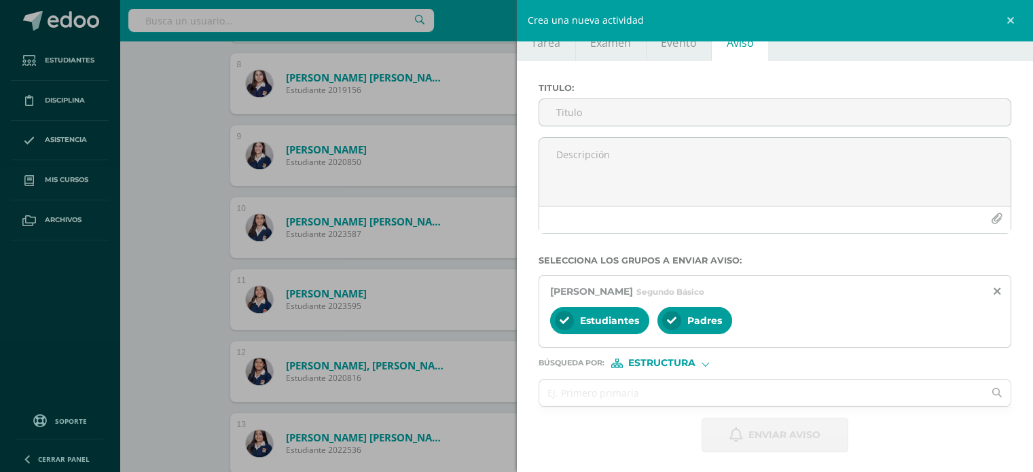
scroll to position [0, 0]
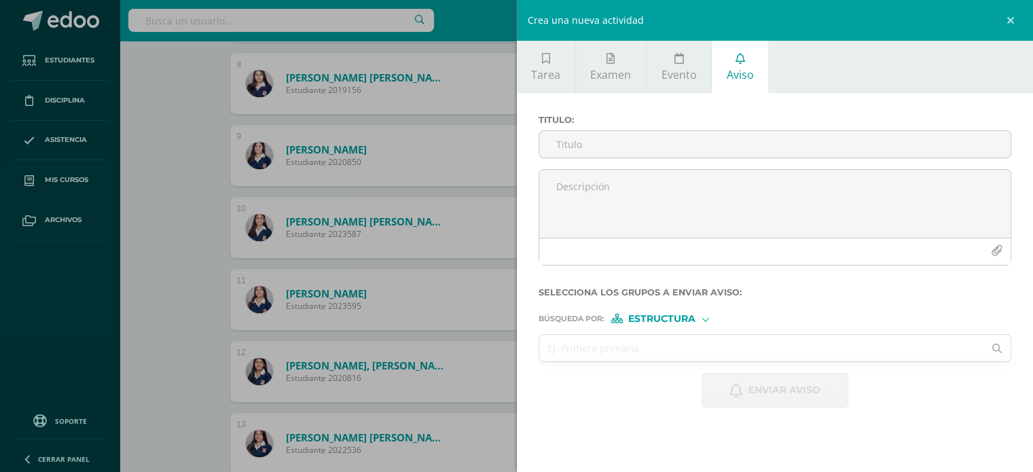
click at [185, 196] on div "Crea una nueva actividad Tarea Examen Evento Aviso Título: Valor: 100.0 Fecha: …" at bounding box center [516, 236] width 1033 height 472
